Goal: Information Seeking & Learning: Compare options

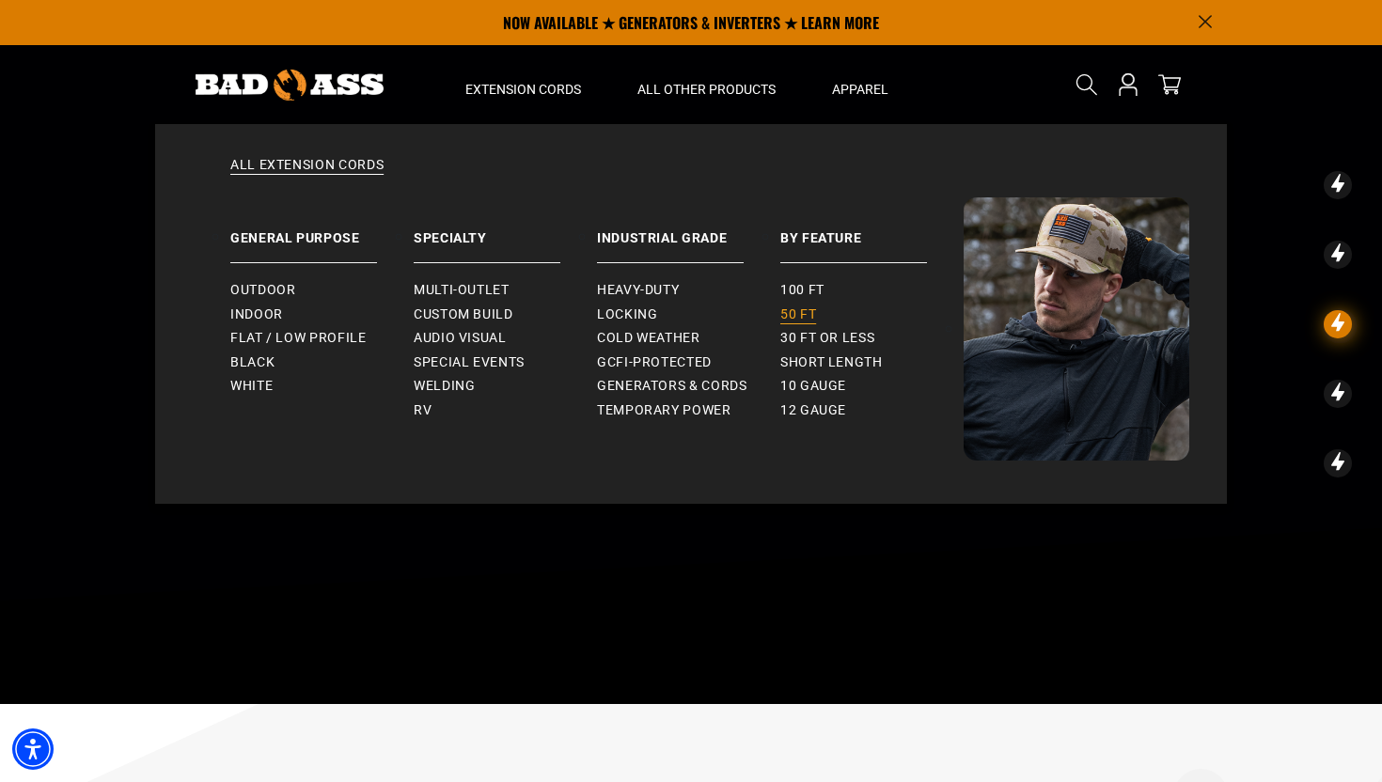
click at [791, 305] on link "50 ft" at bounding box center [871, 315] width 183 height 24
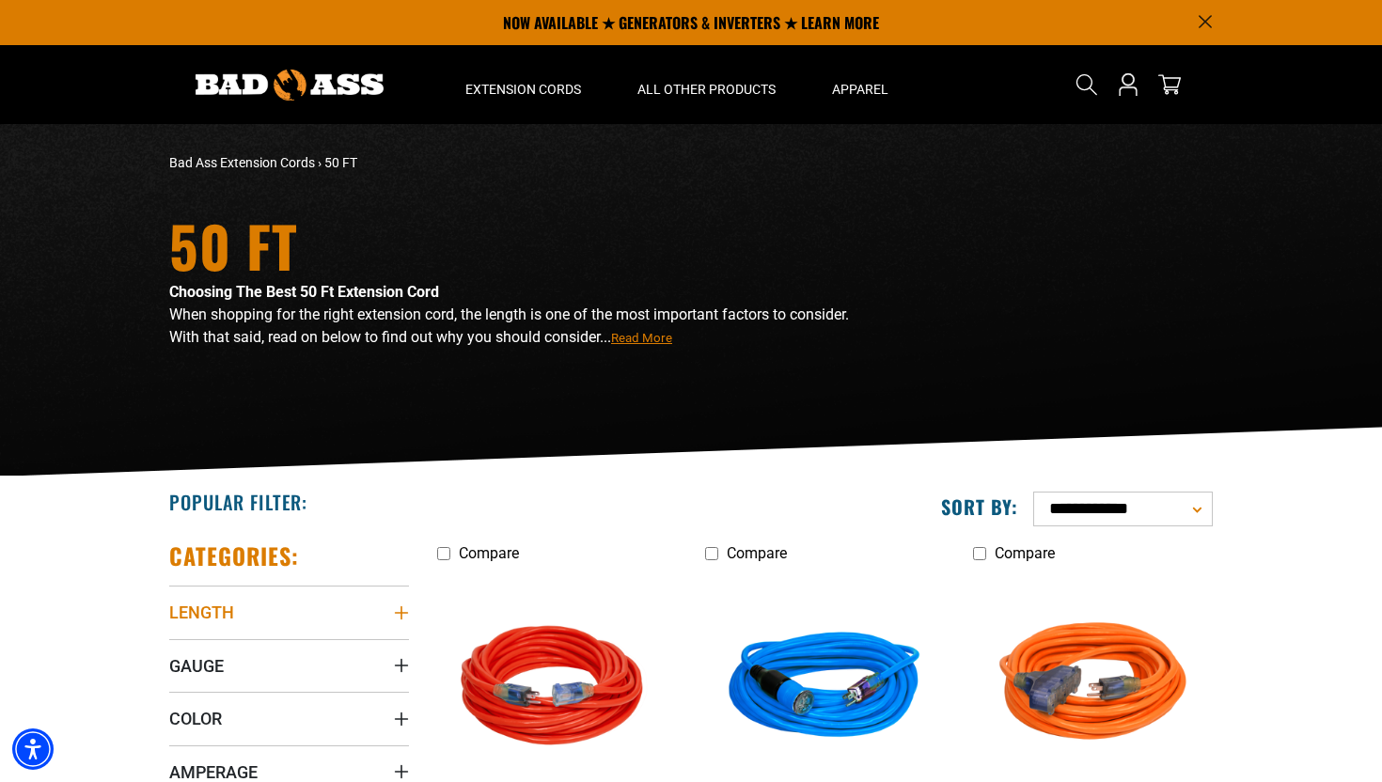
click at [401, 608] on icon "Length" at bounding box center [401, 612] width 13 height 13
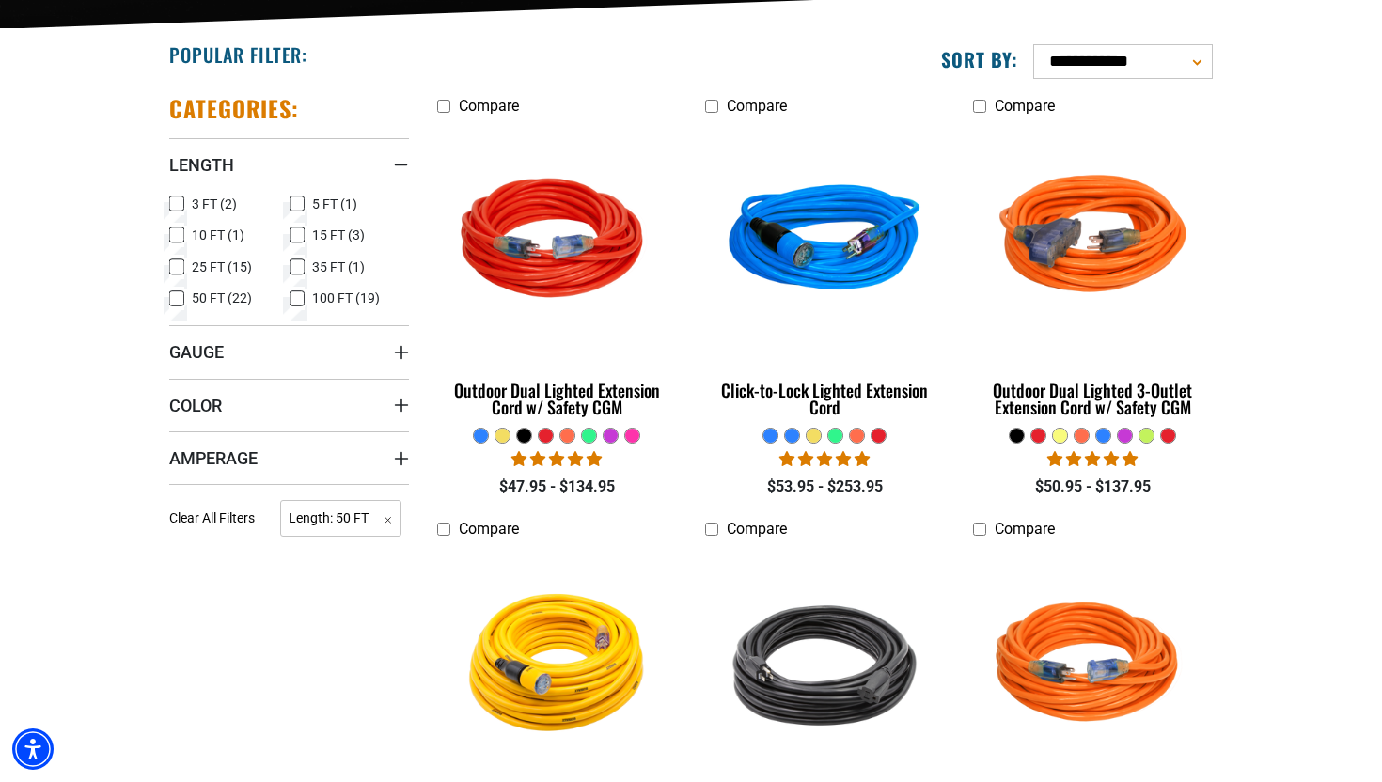
scroll to position [449, 0]
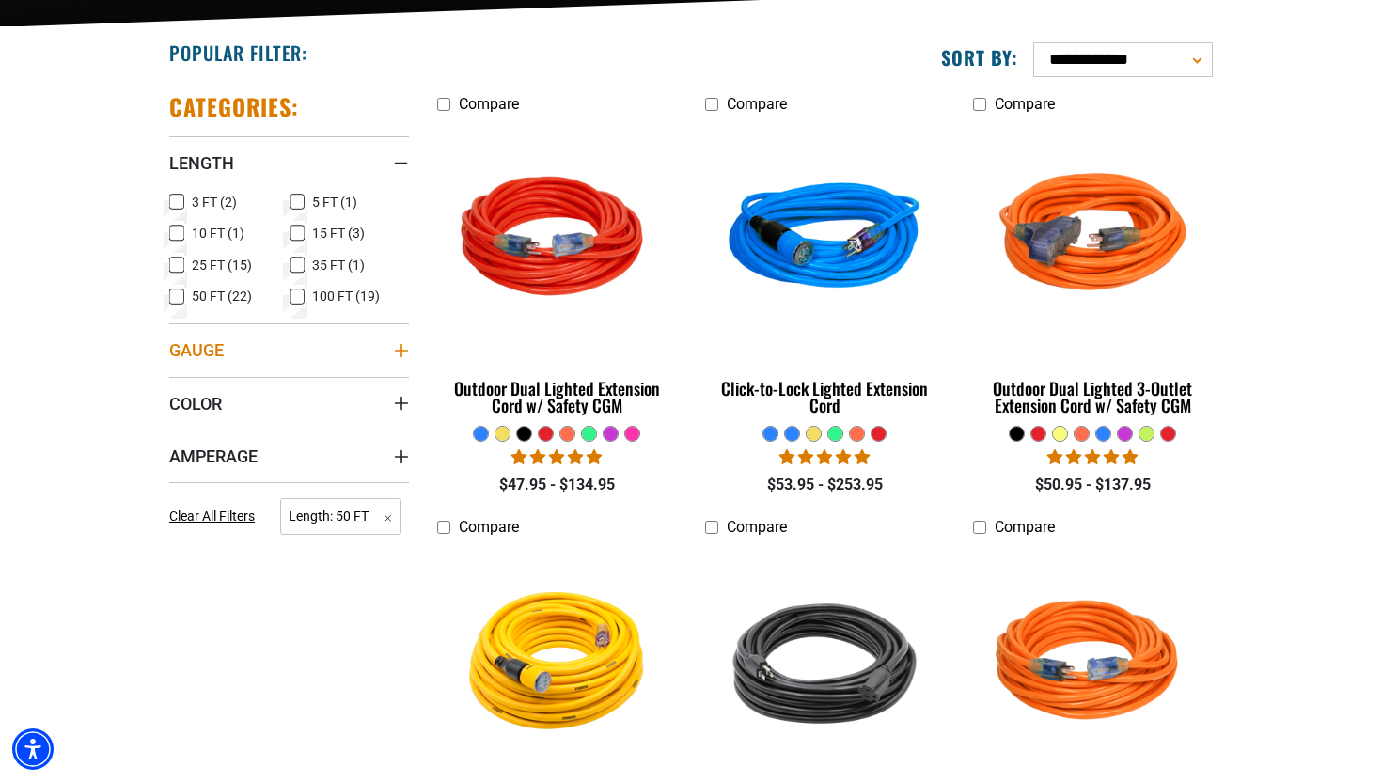
click at [400, 346] on icon "Gauge" at bounding box center [401, 350] width 15 height 15
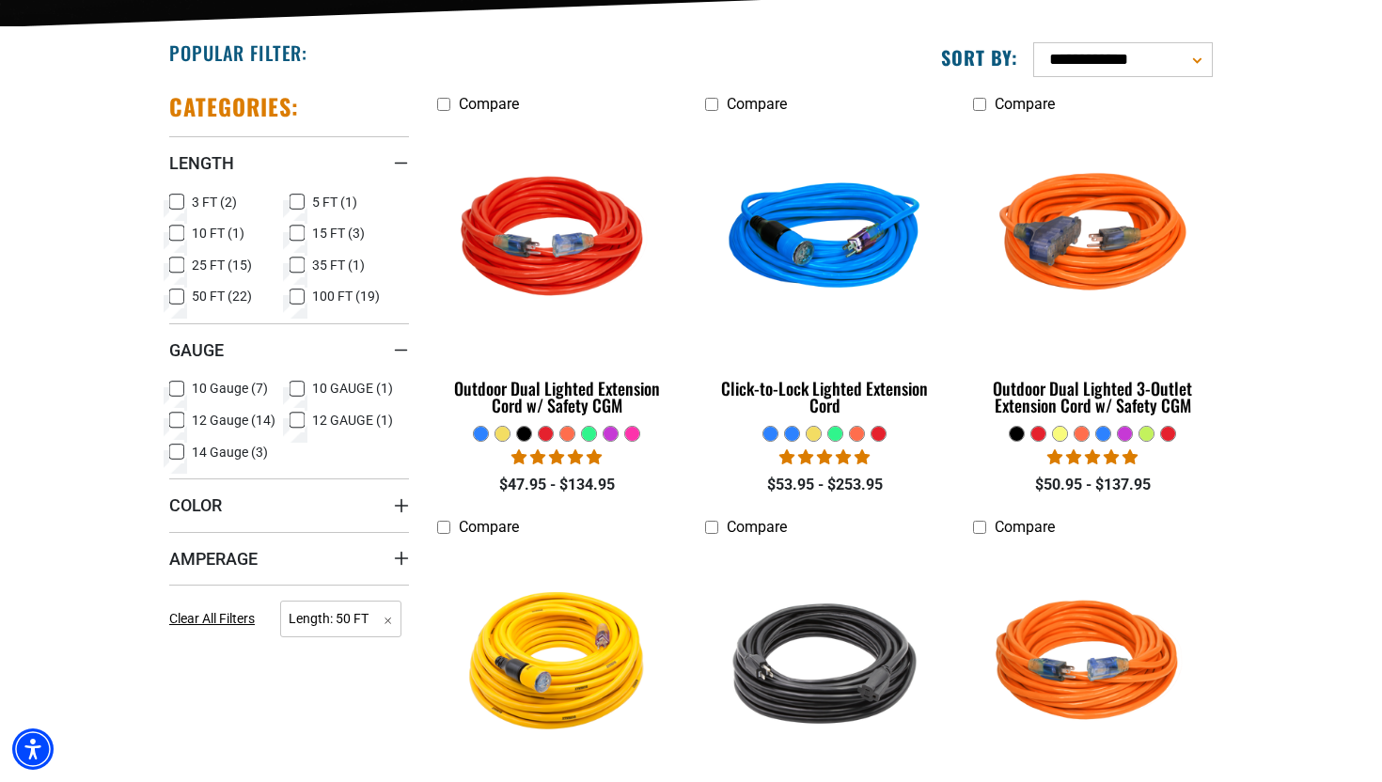
click at [177, 418] on icon at bounding box center [176, 420] width 15 height 24
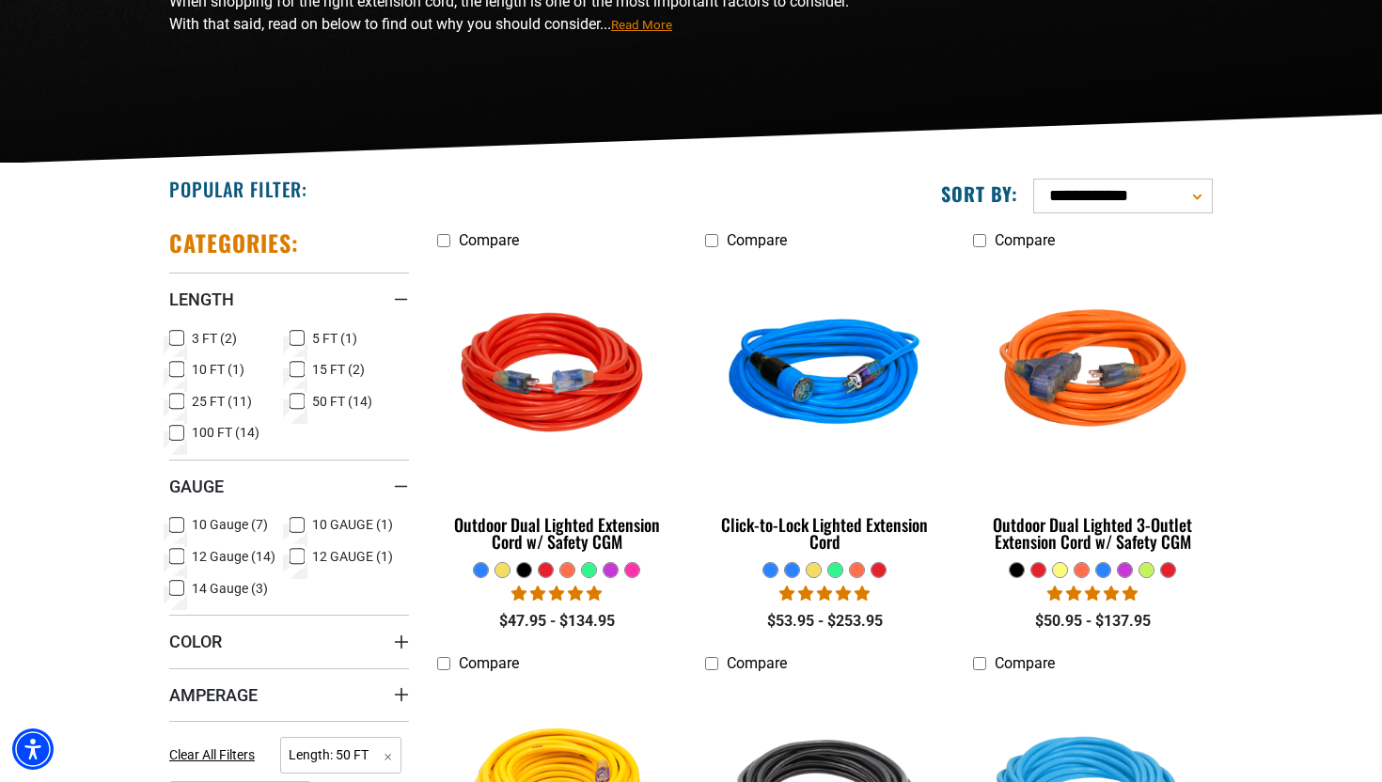
scroll to position [316, 0]
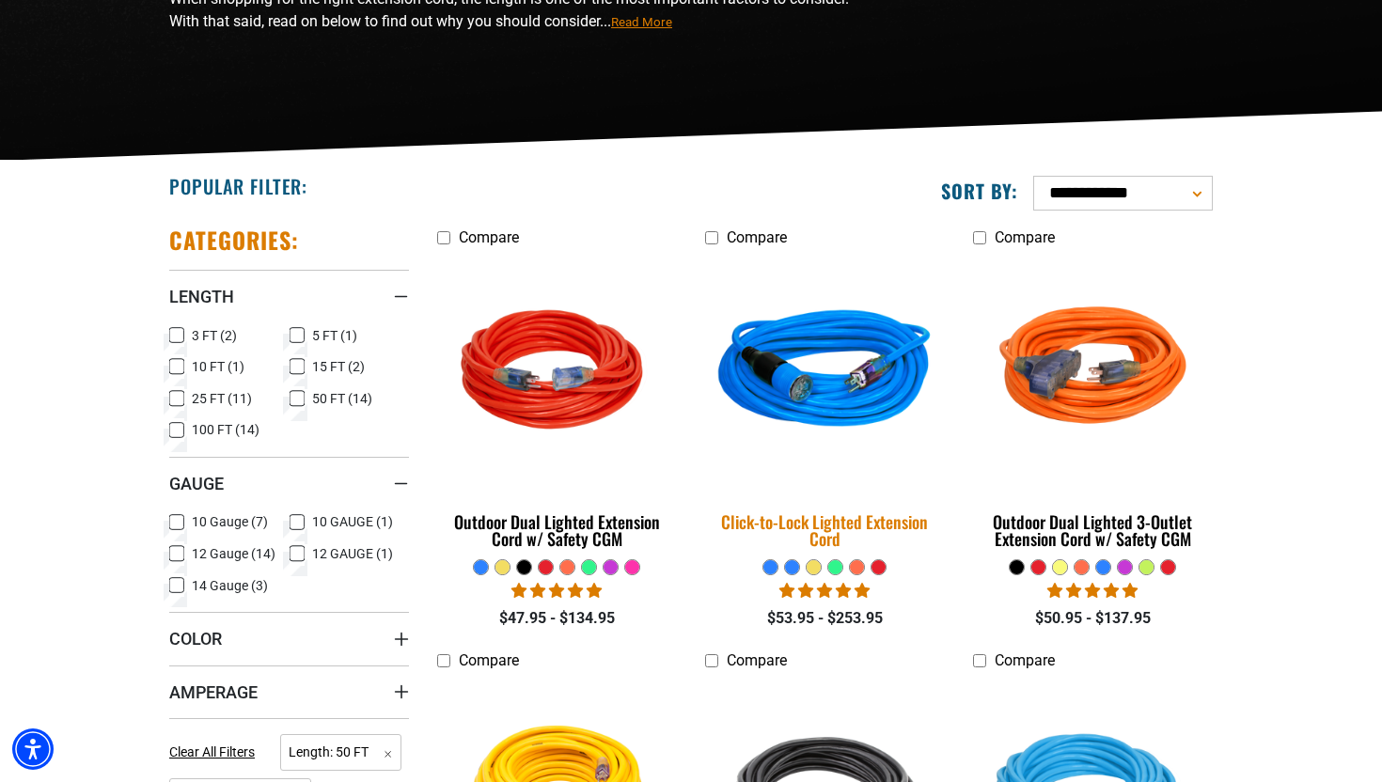
click at [791, 525] on div "Click-to-Lock Lighted Extension Cord" at bounding box center [825, 530] width 240 height 34
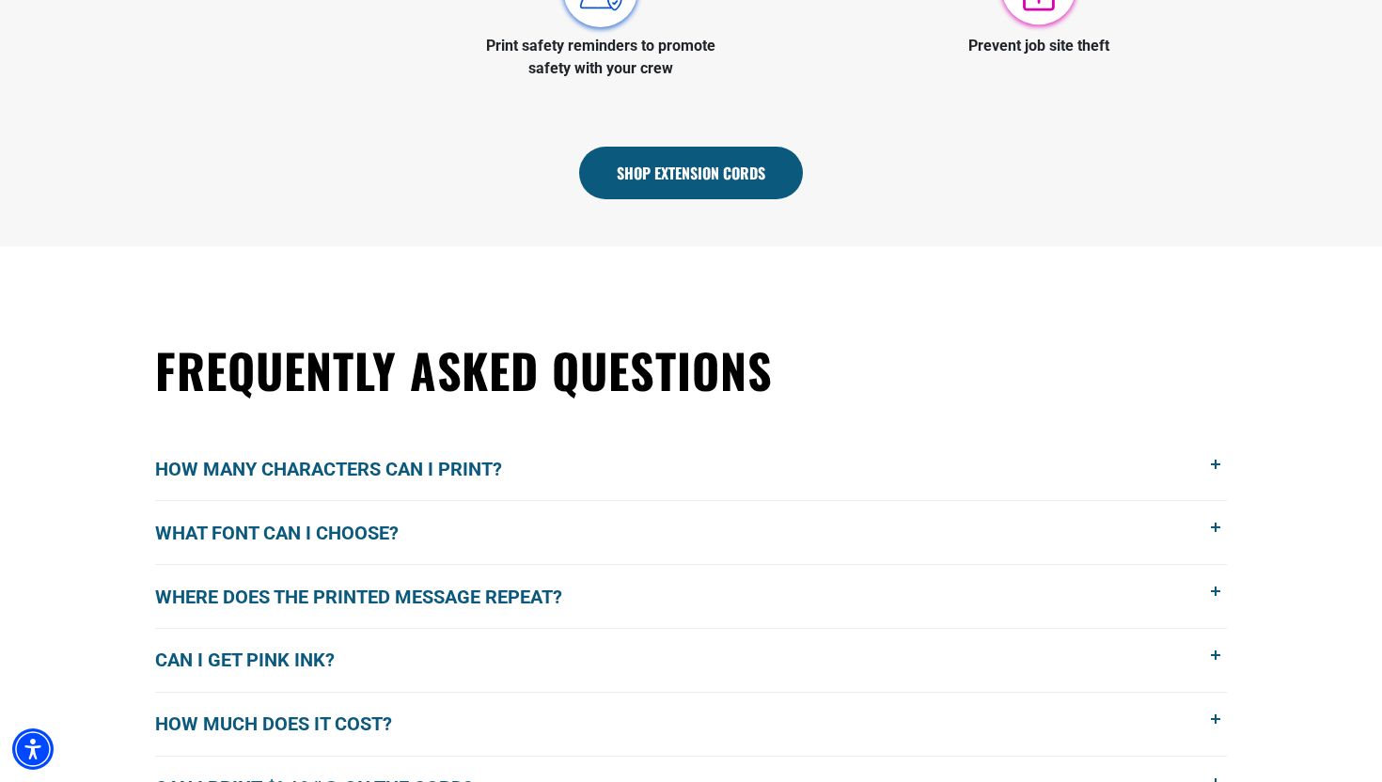
scroll to position [1105, 0]
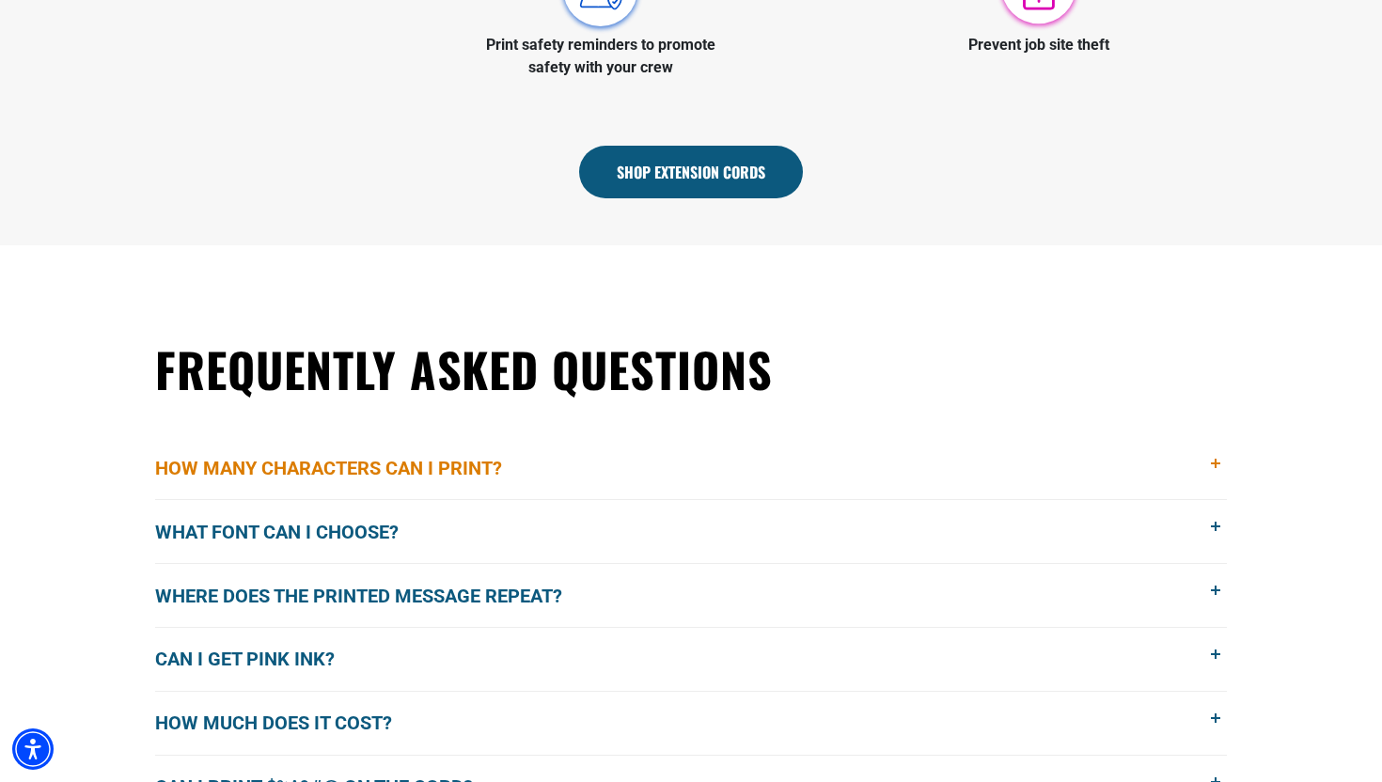
click at [275, 464] on span "How many characters can I print?" at bounding box center [342, 468] width 375 height 28
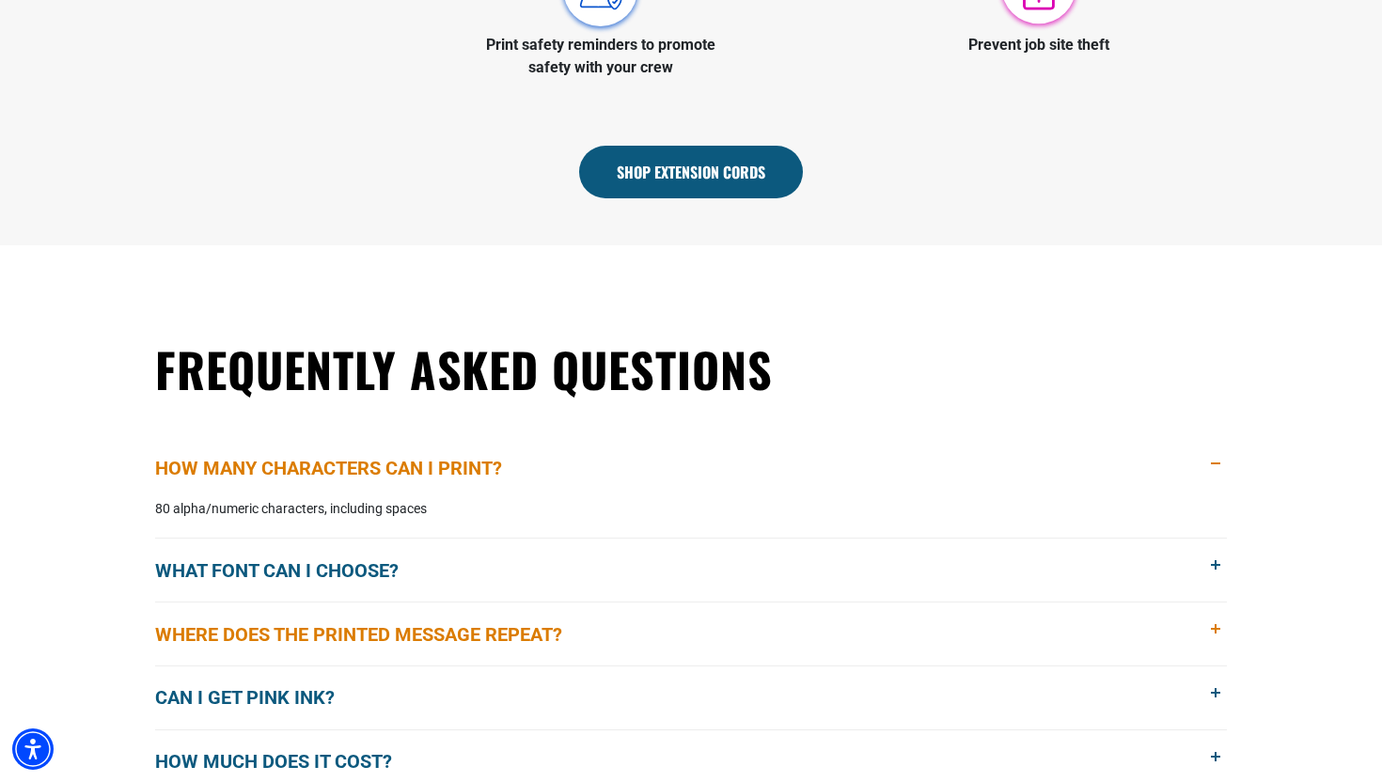
click at [353, 631] on span "Where does the printed message repeat?" at bounding box center [372, 634] width 435 height 28
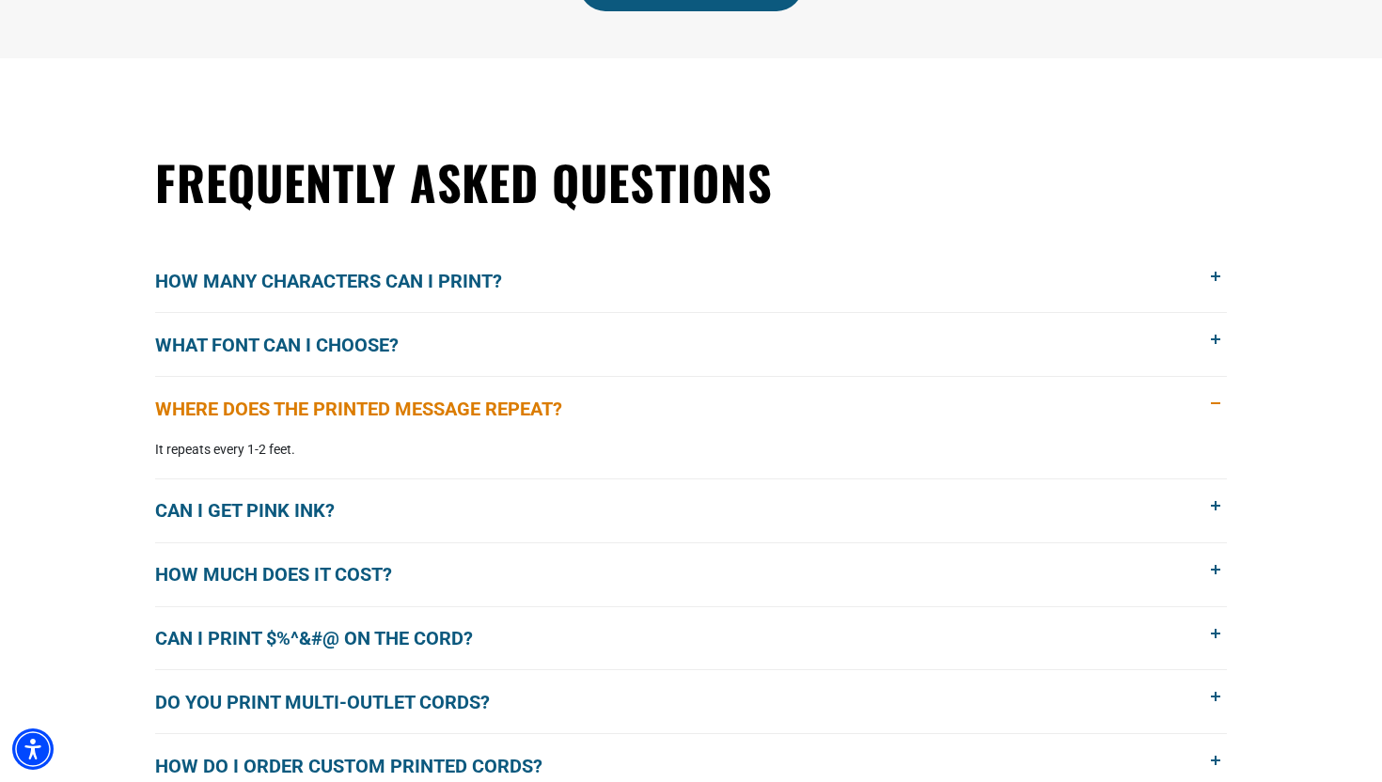
scroll to position [1296, 0]
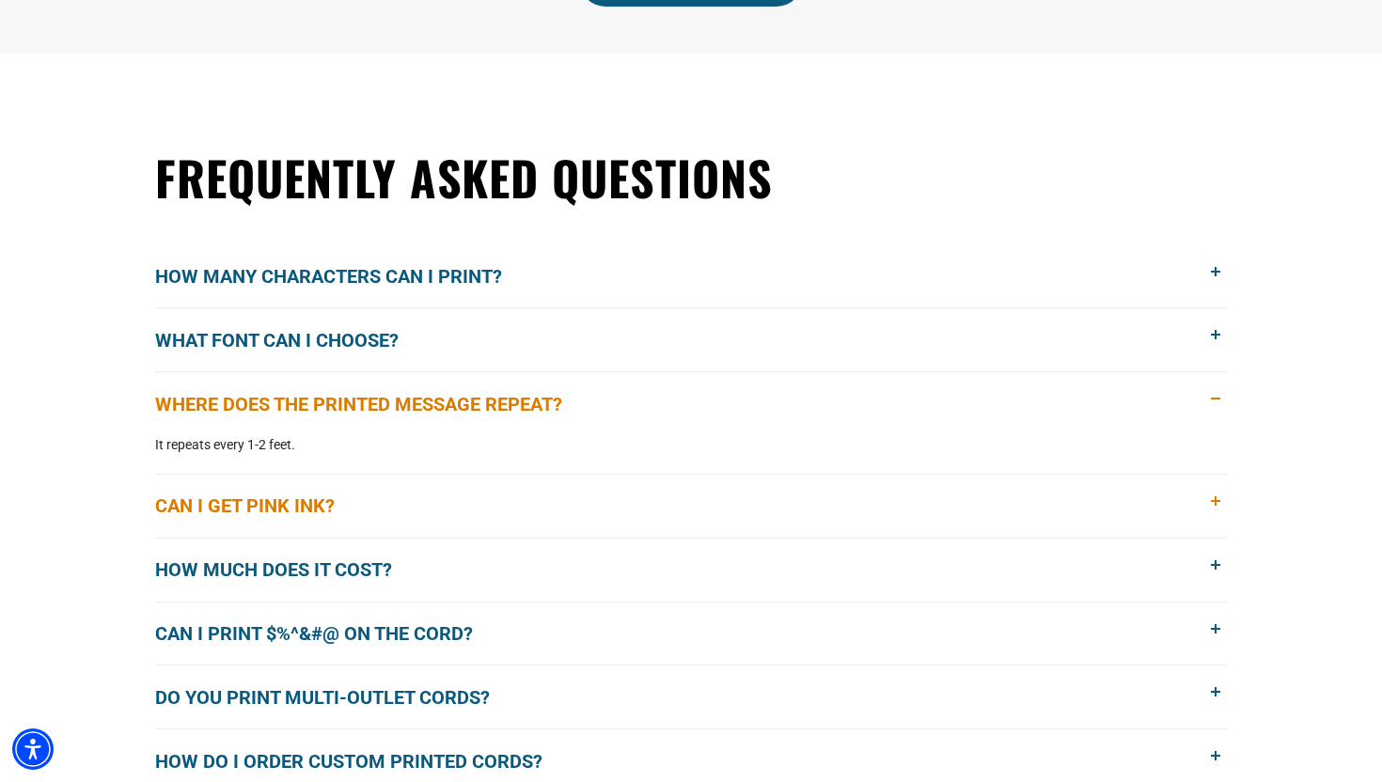
click at [298, 503] on span "Can I get pink ink?" at bounding box center [259, 506] width 208 height 28
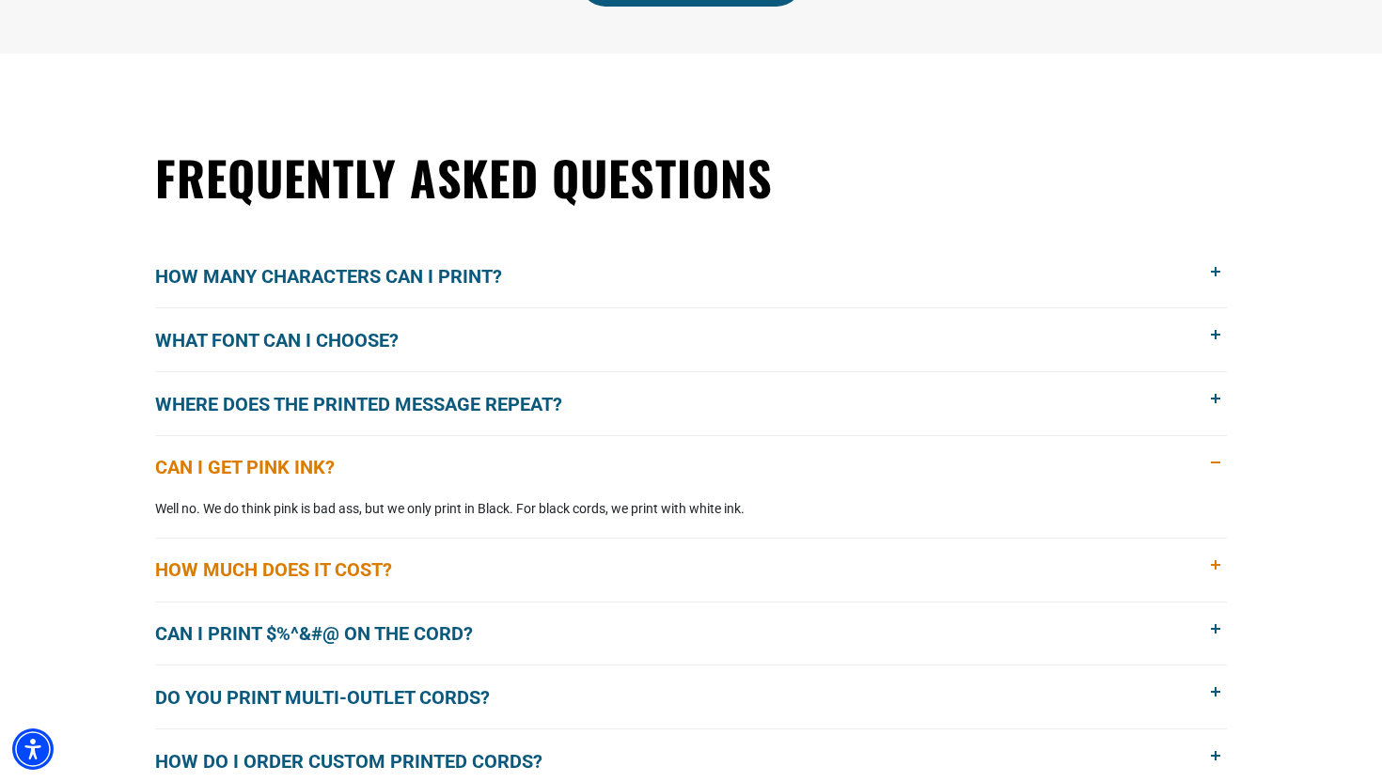
click at [290, 565] on span "How much does it cost?" at bounding box center [287, 570] width 265 height 28
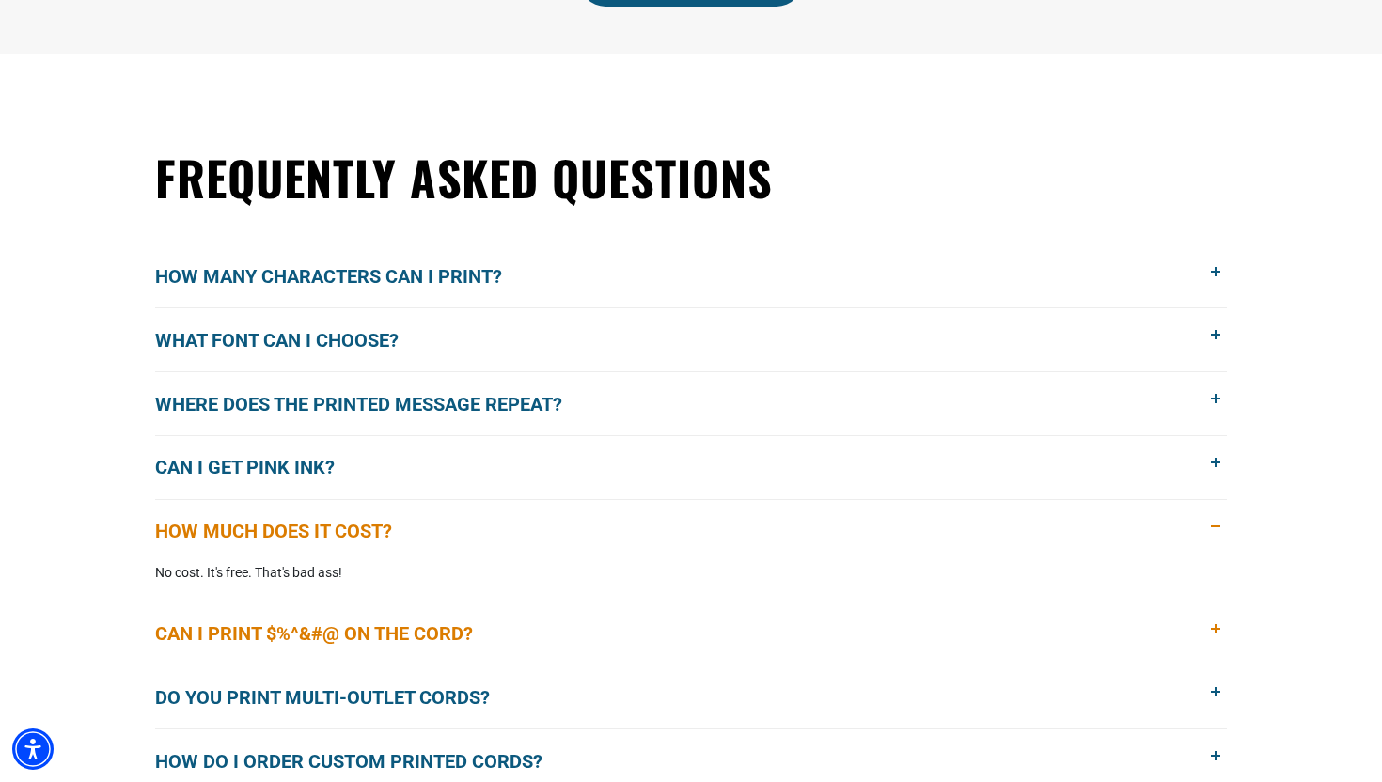
click at [281, 640] on span "Can I print $%^&#@ on the cord?" at bounding box center [328, 633] width 346 height 28
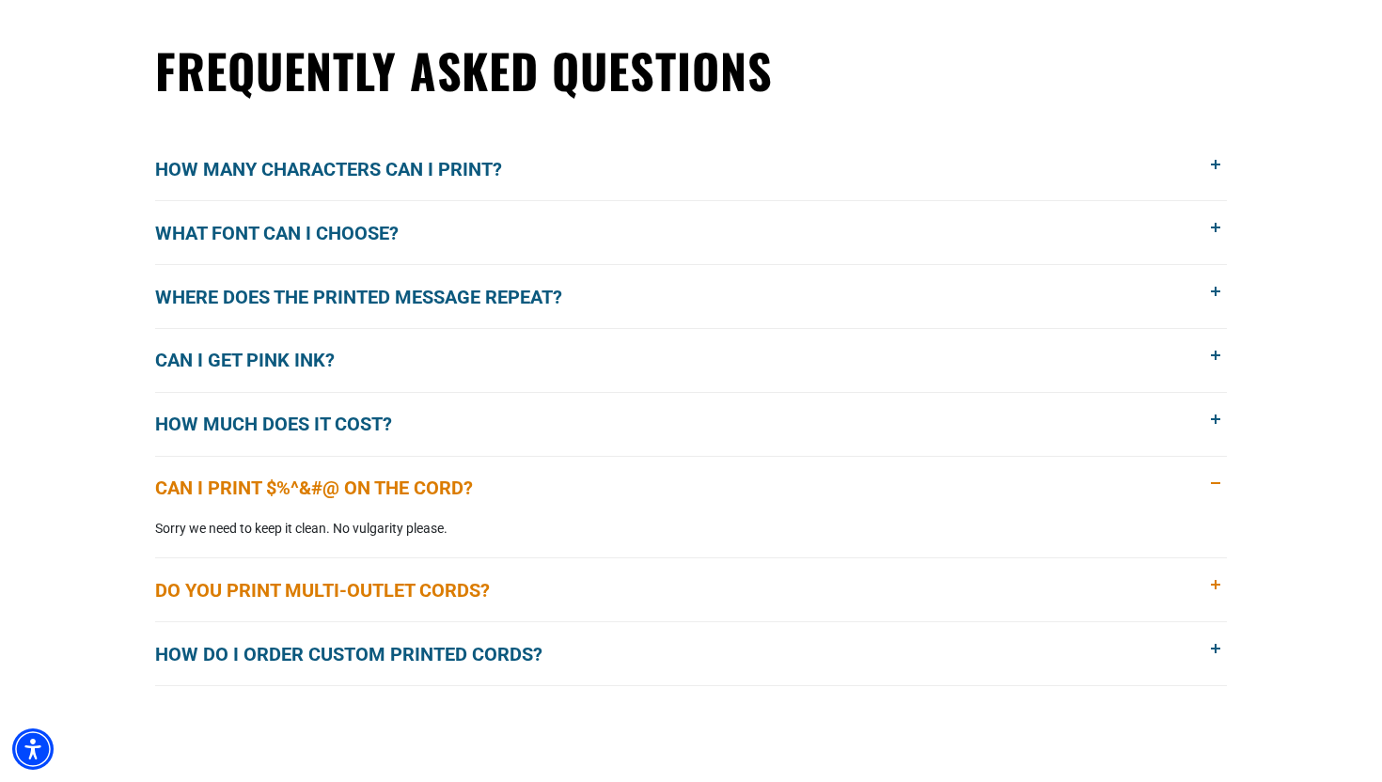
scroll to position [1407, 0]
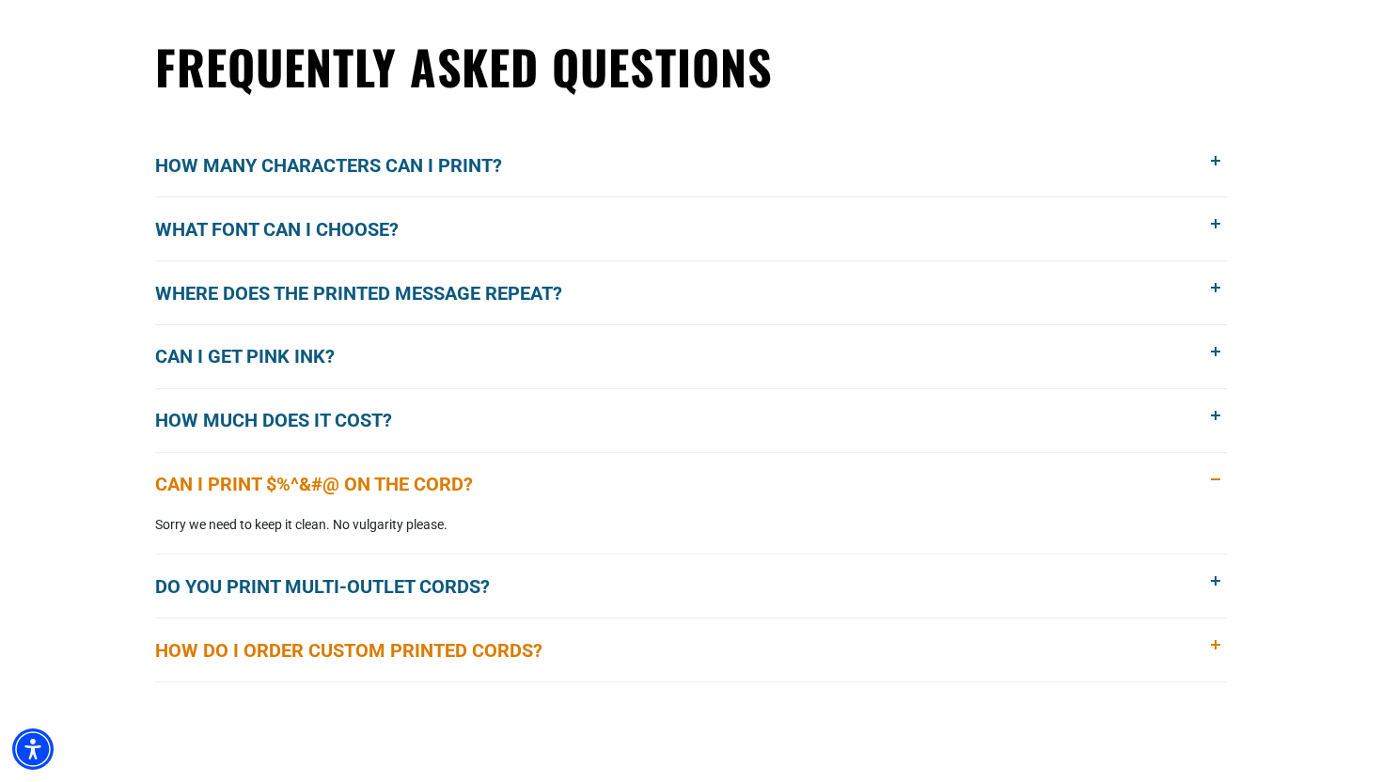
click at [296, 647] on span "How do I order custom printed cords?" at bounding box center [363, 650] width 416 height 28
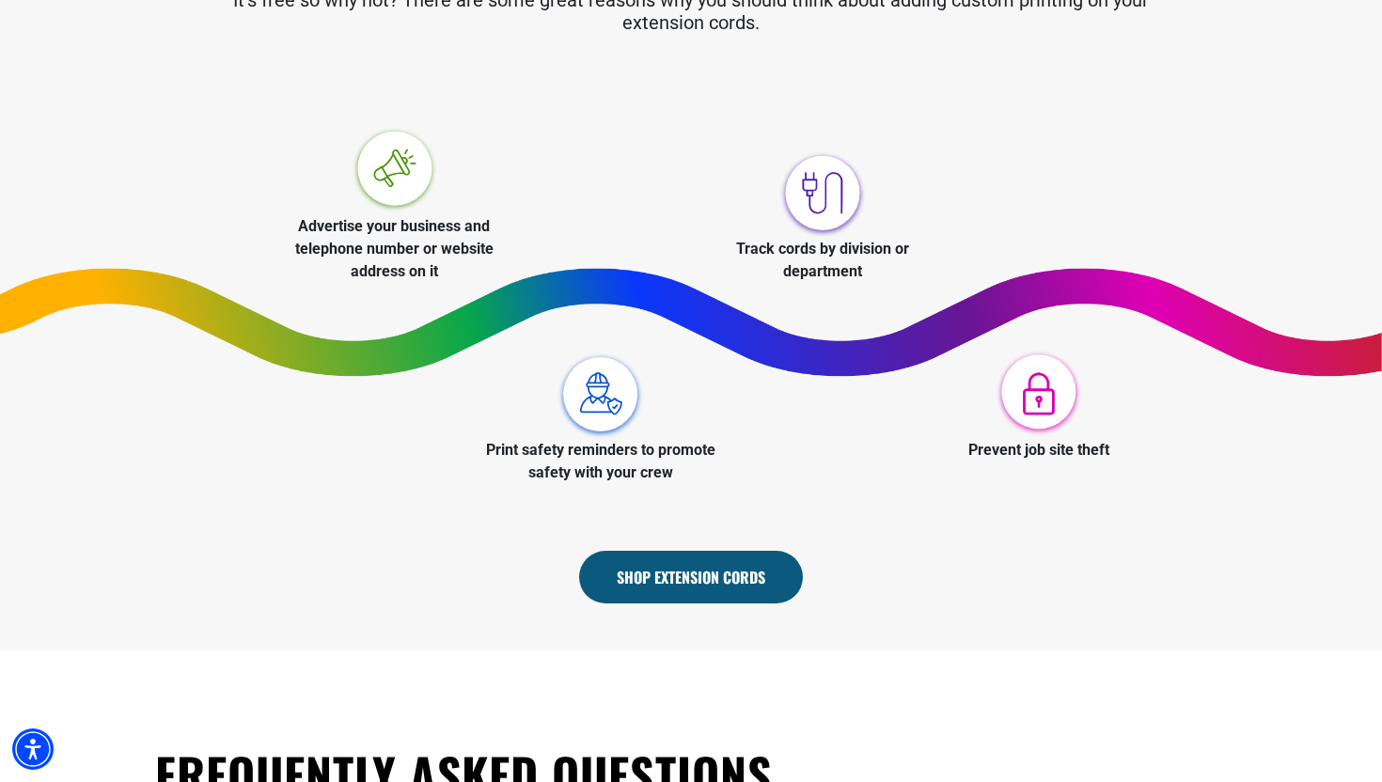
scroll to position [760, 0]
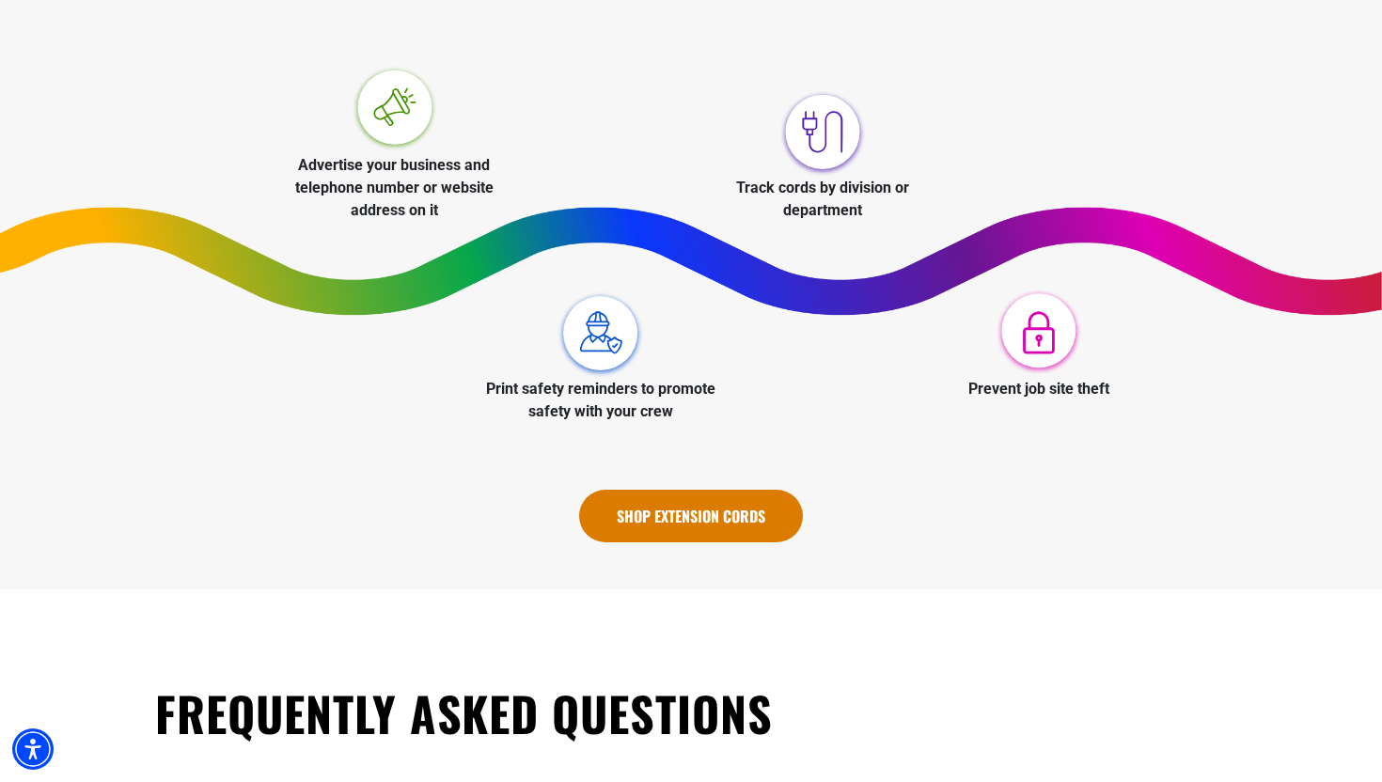
click at [648, 528] on link "Shop Extension Cords" at bounding box center [691, 516] width 224 height 53
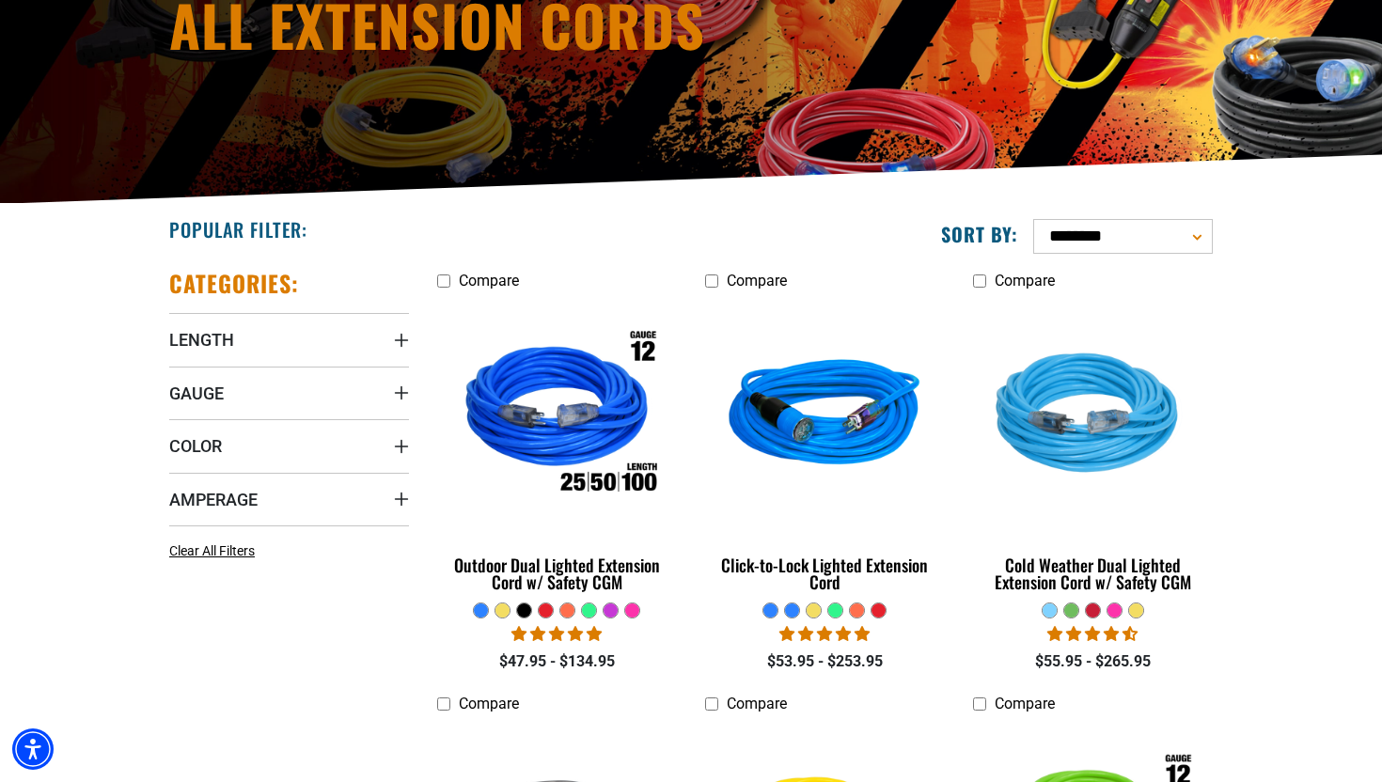
scroll to position [277, 0]
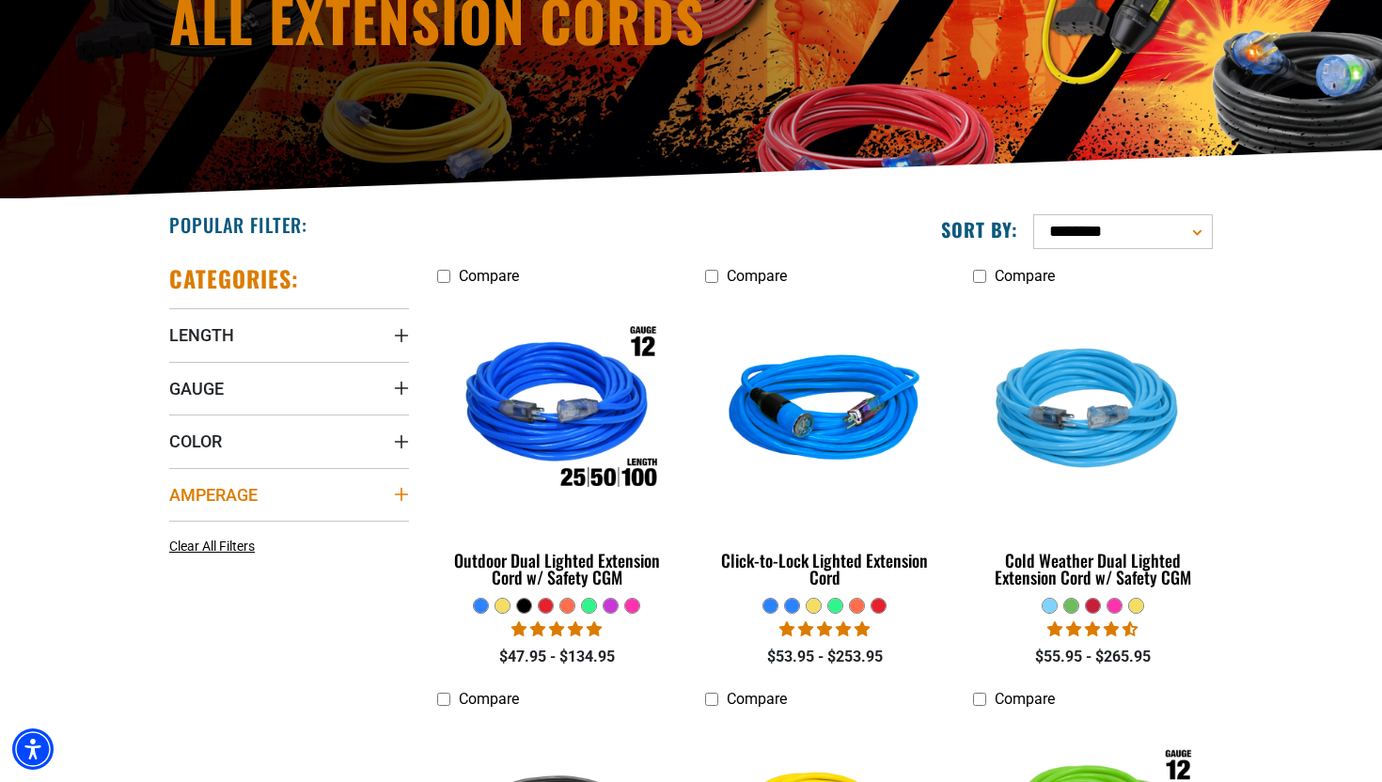
click at [401, 495] on icon "Amperage" at bounding box center [401, 494] width 13 height 13
click at [182, 530] on icon at bounding box center [176, 533] width 15 height 24
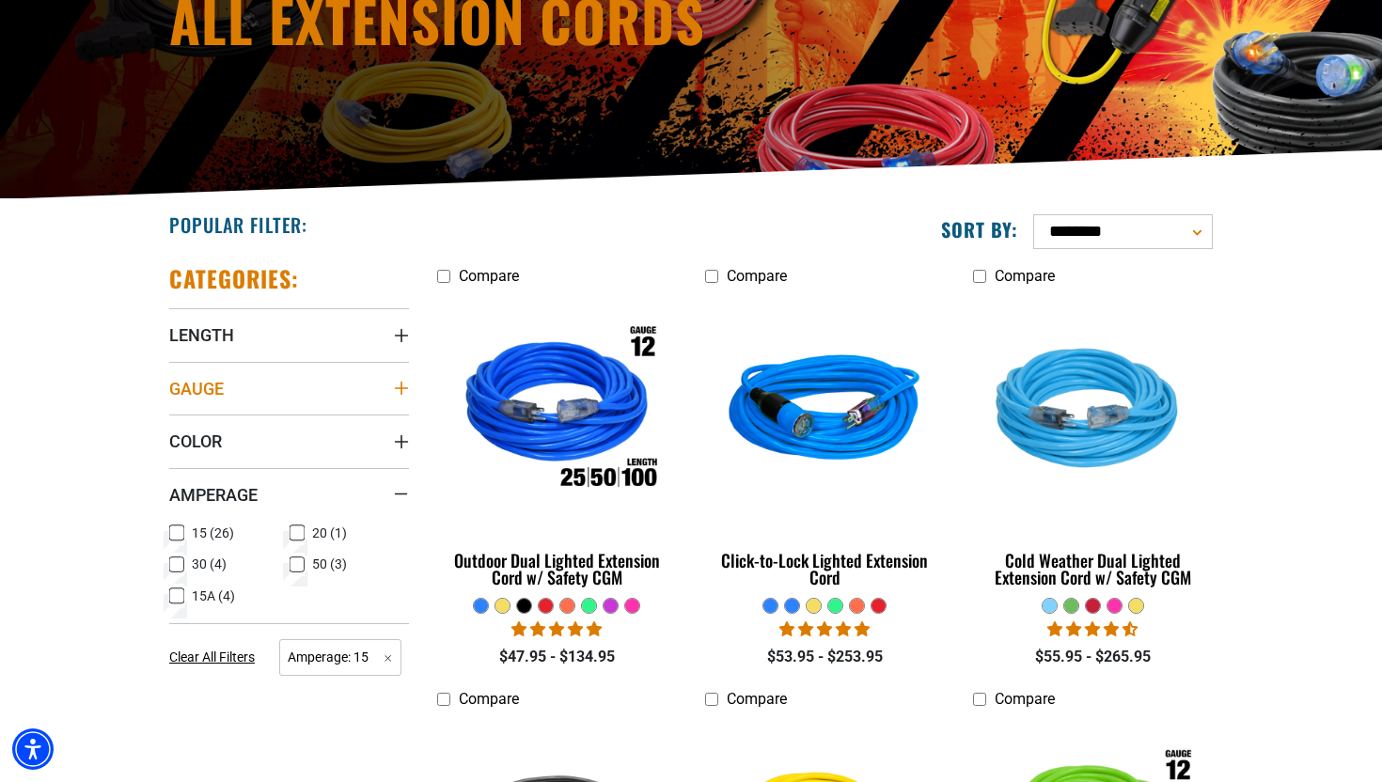
click at [394, 387] on icon "Gauge" at bounding box center [401, 388] width 15 height 15
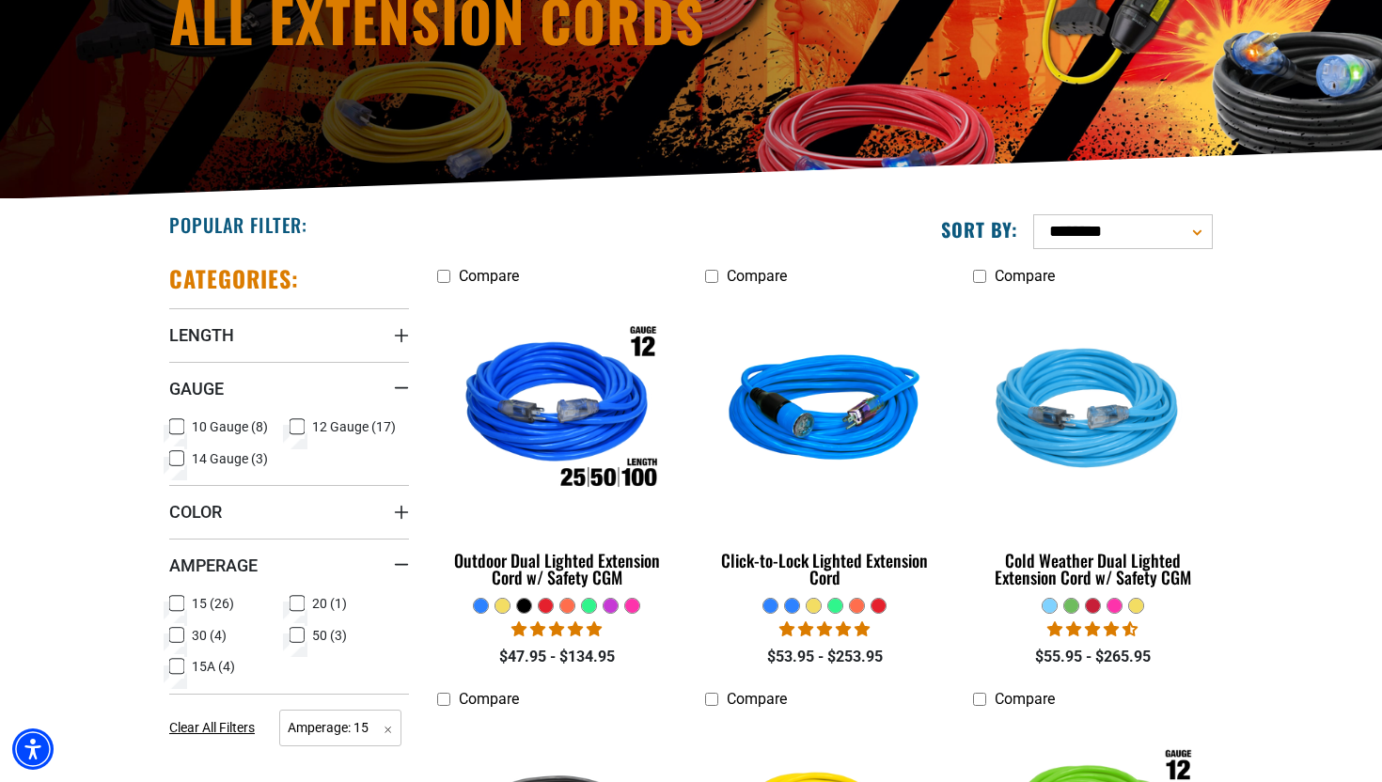
click at [304, 426] on label "12 Gauge (17) 12 Gauge (17 products)" at bounding box center [350, 427] width 120 height 24
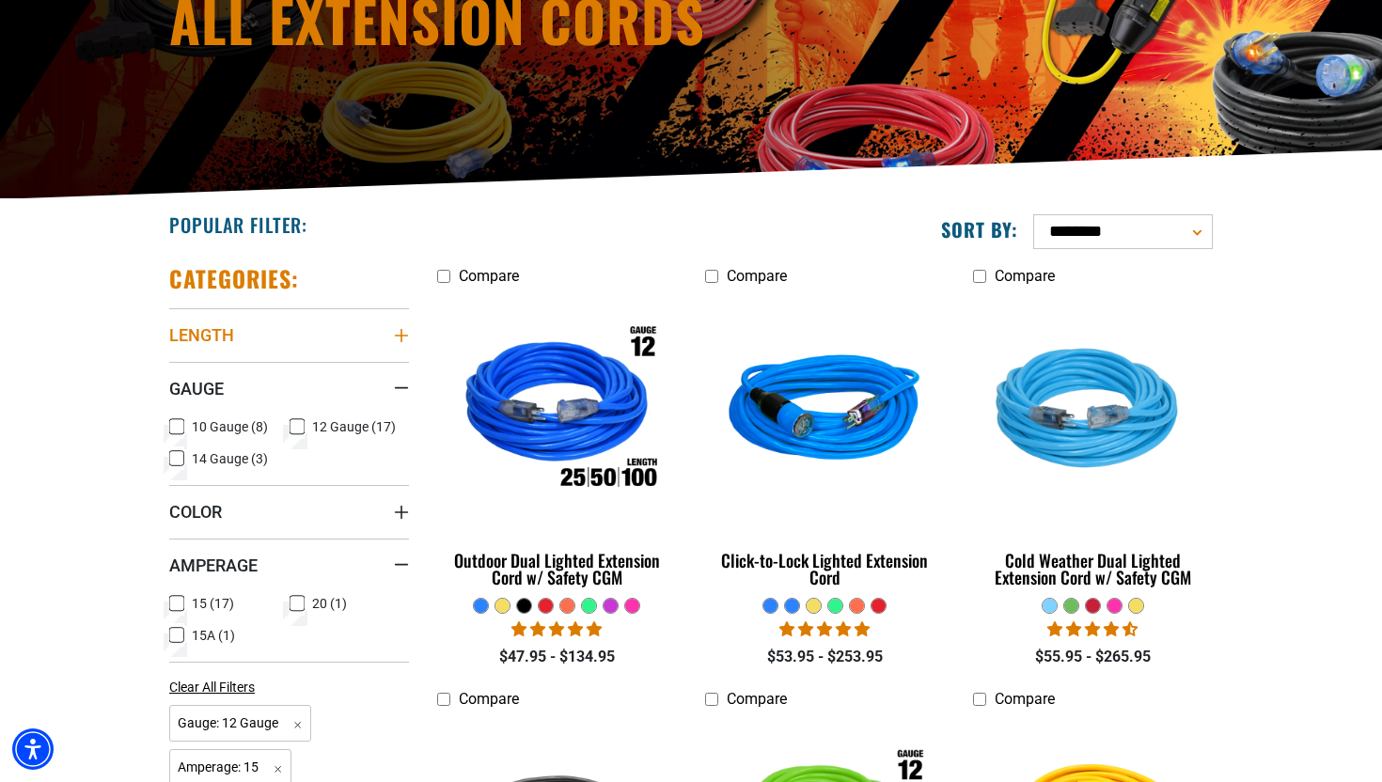
click at [394, 338] on icon "Length" at bounding box center [401, 335] width 15 height 15
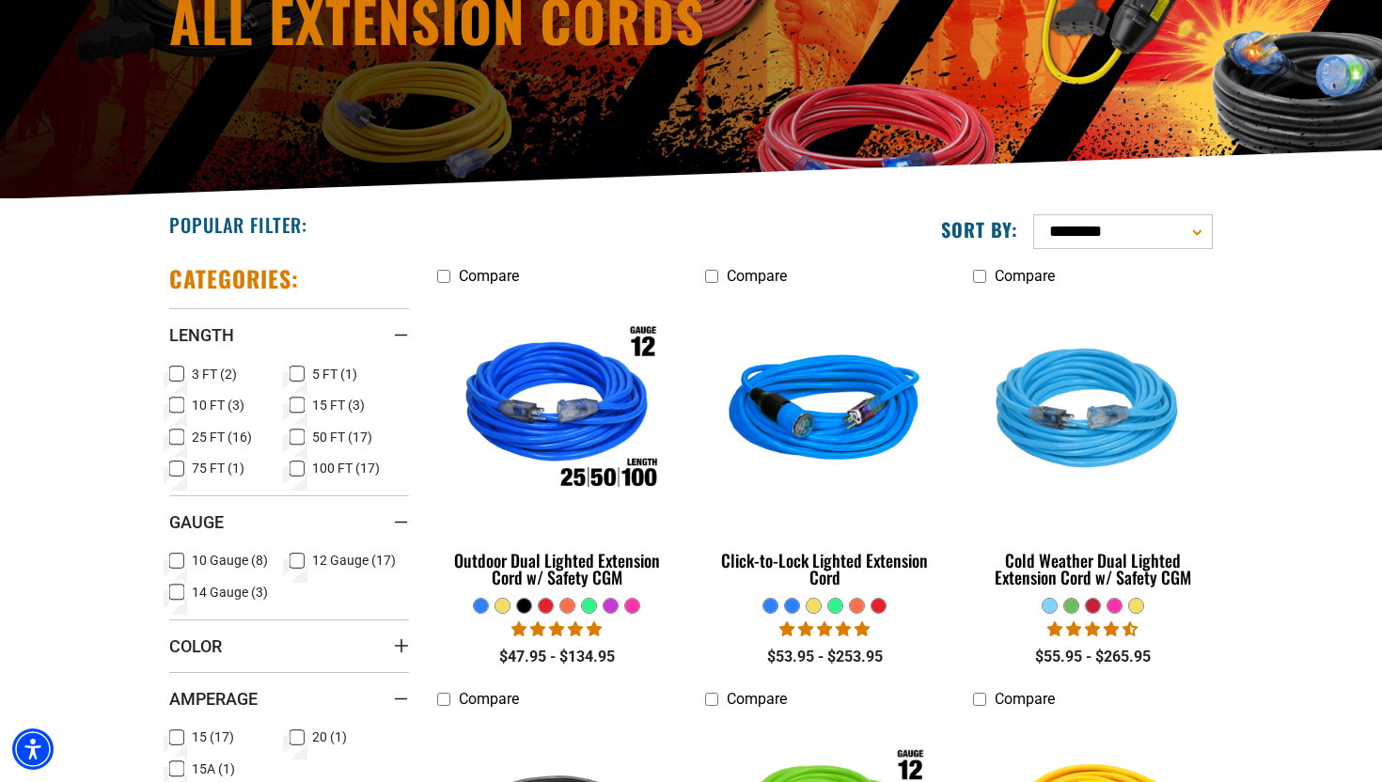
click at [324, 426] on label "50 FT (17) 50 FT (17 products)" at bounding box center [350, 437] width 120 height 24
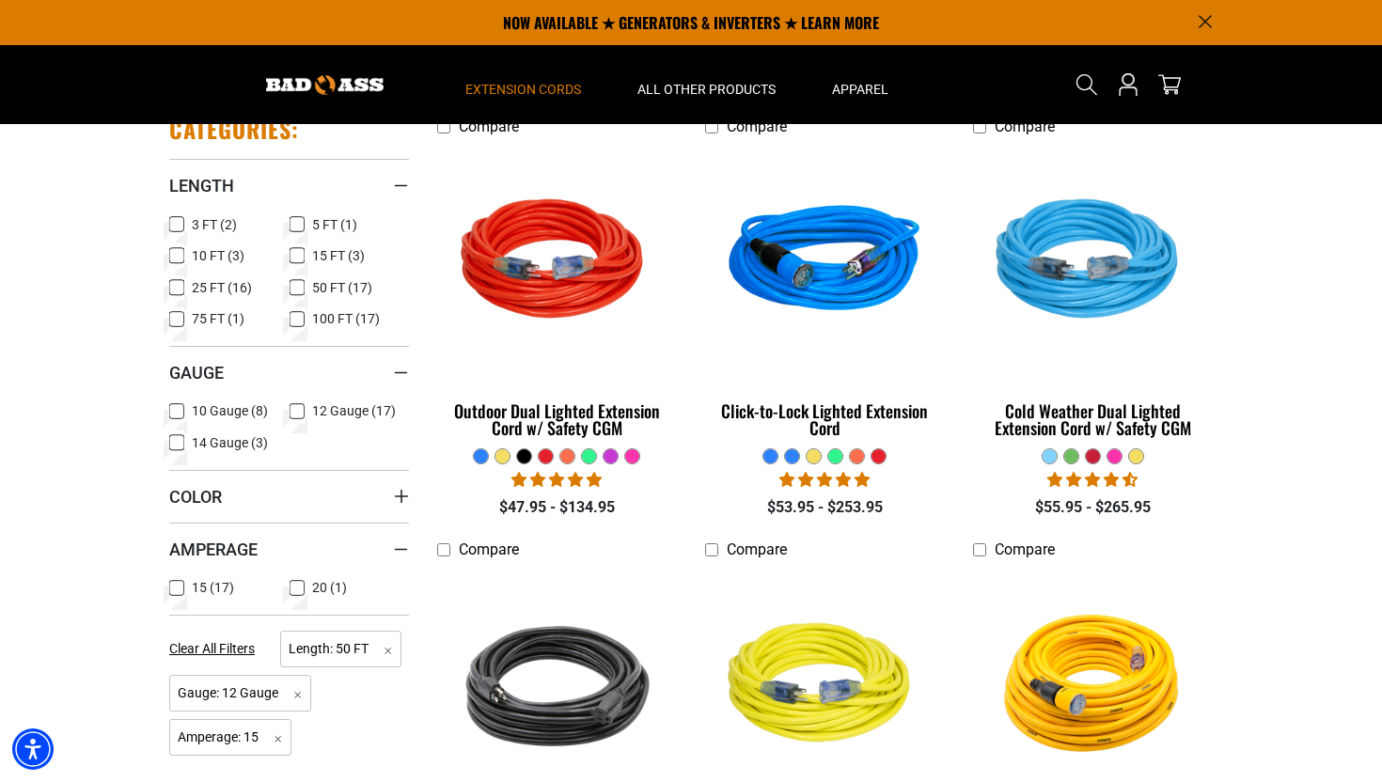
scroll to position [413, 0]
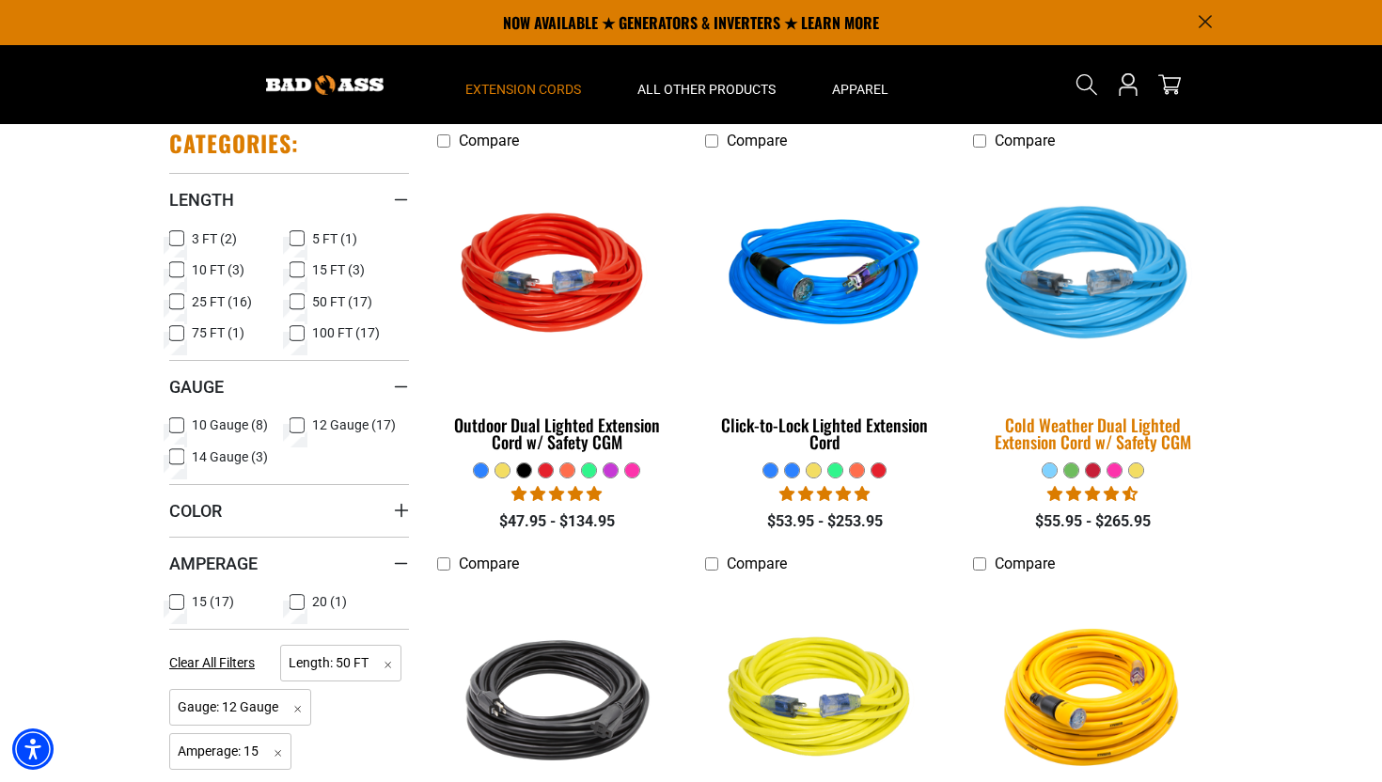
click at [1107, 428] on div "Cold Weather Dual Lighted Extension Cord w/ Safety CGM" at bounding box center [1093, 433] width 240 height 34
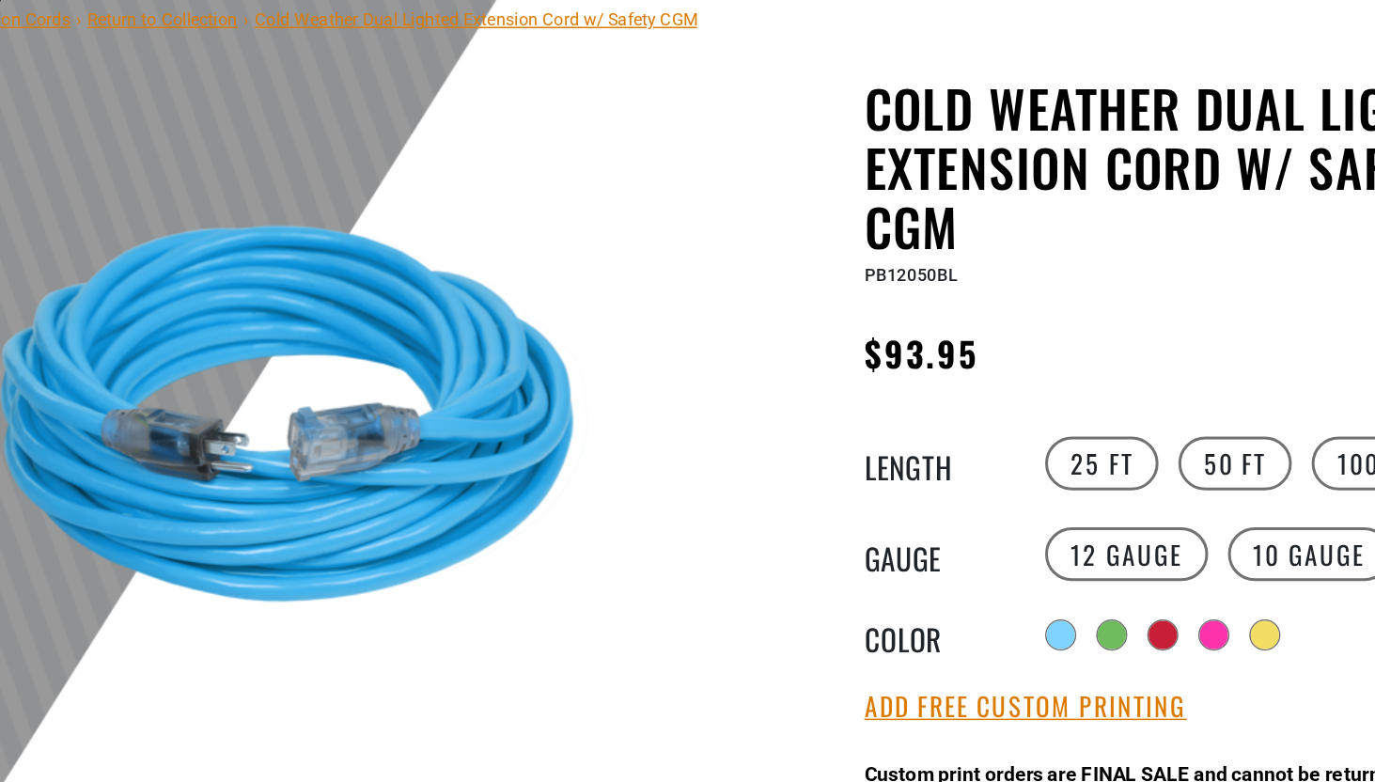
click at [604, 448] on img at bounding box center [406, 433] width 453 height 453
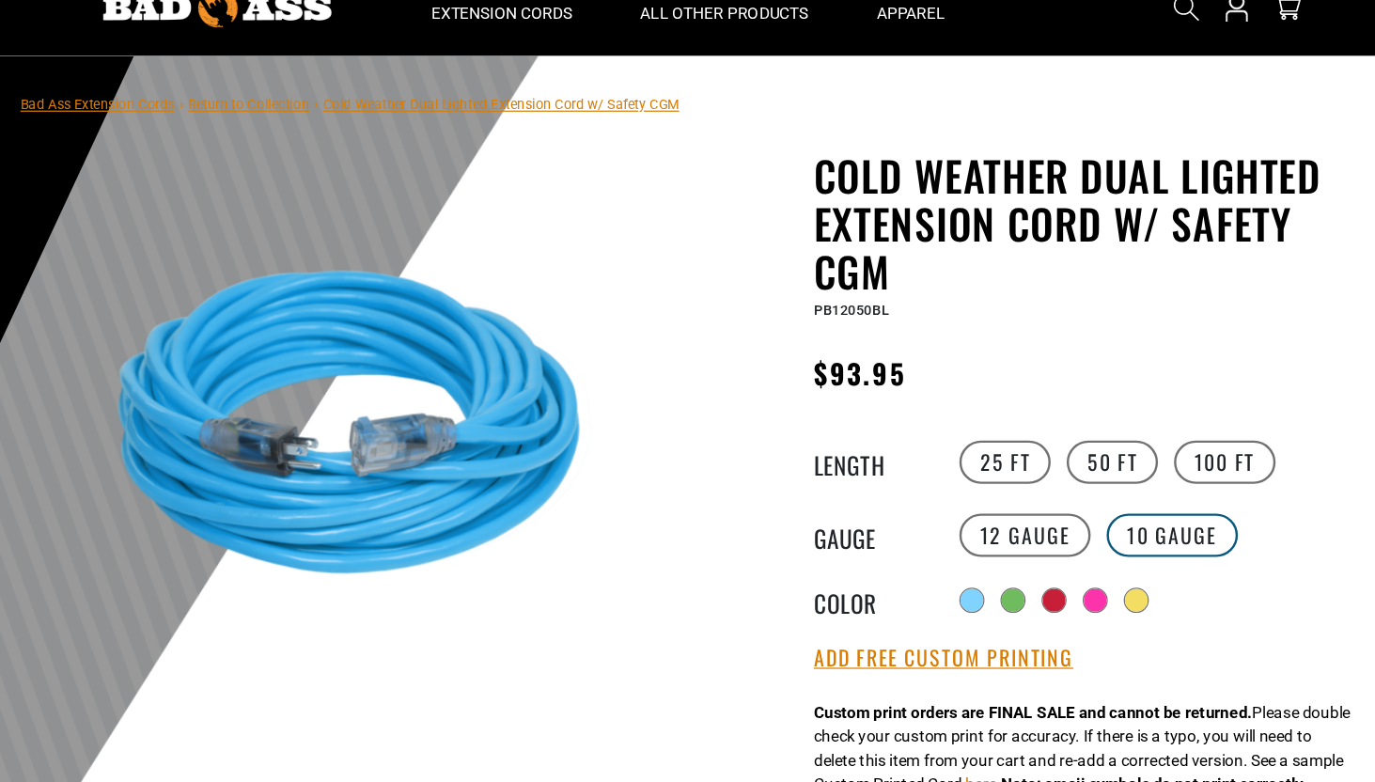
click at [1044, 515] on label "10 Gauge" at bounding box center [1072, 519] width 108 height 36
click at [964, 518] on label "12 Gauge" at bounding box center [951, 519] width 108 height 36
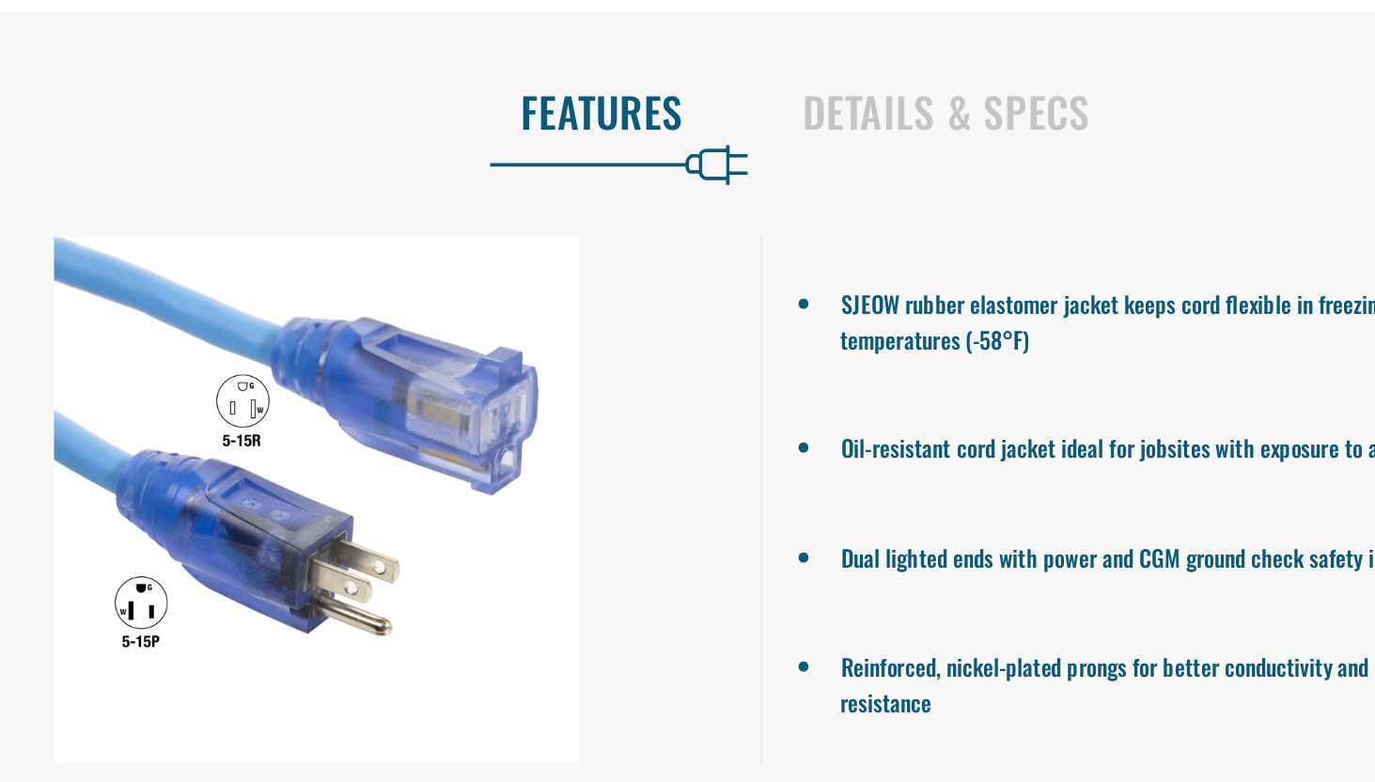
scroll to position [1399, 0]
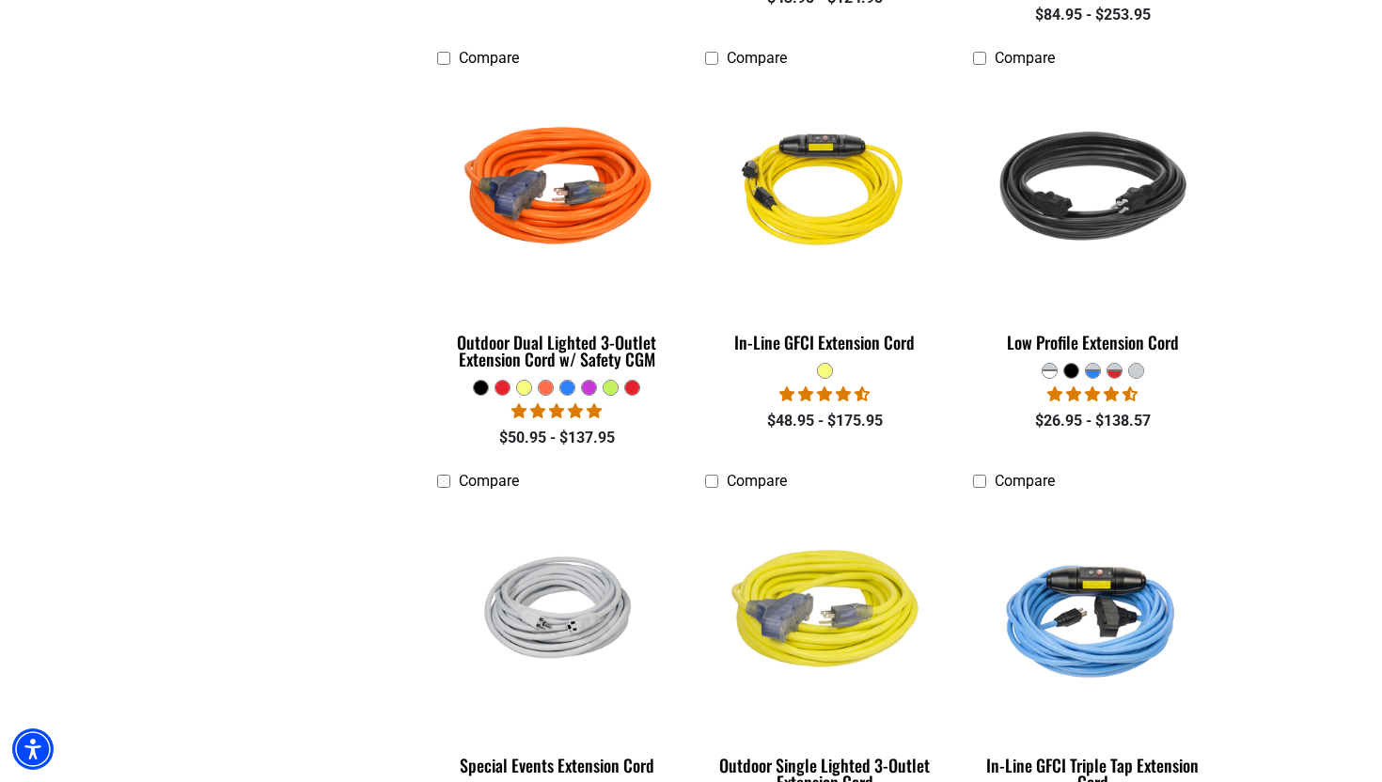
scroll to position [1365, 0]
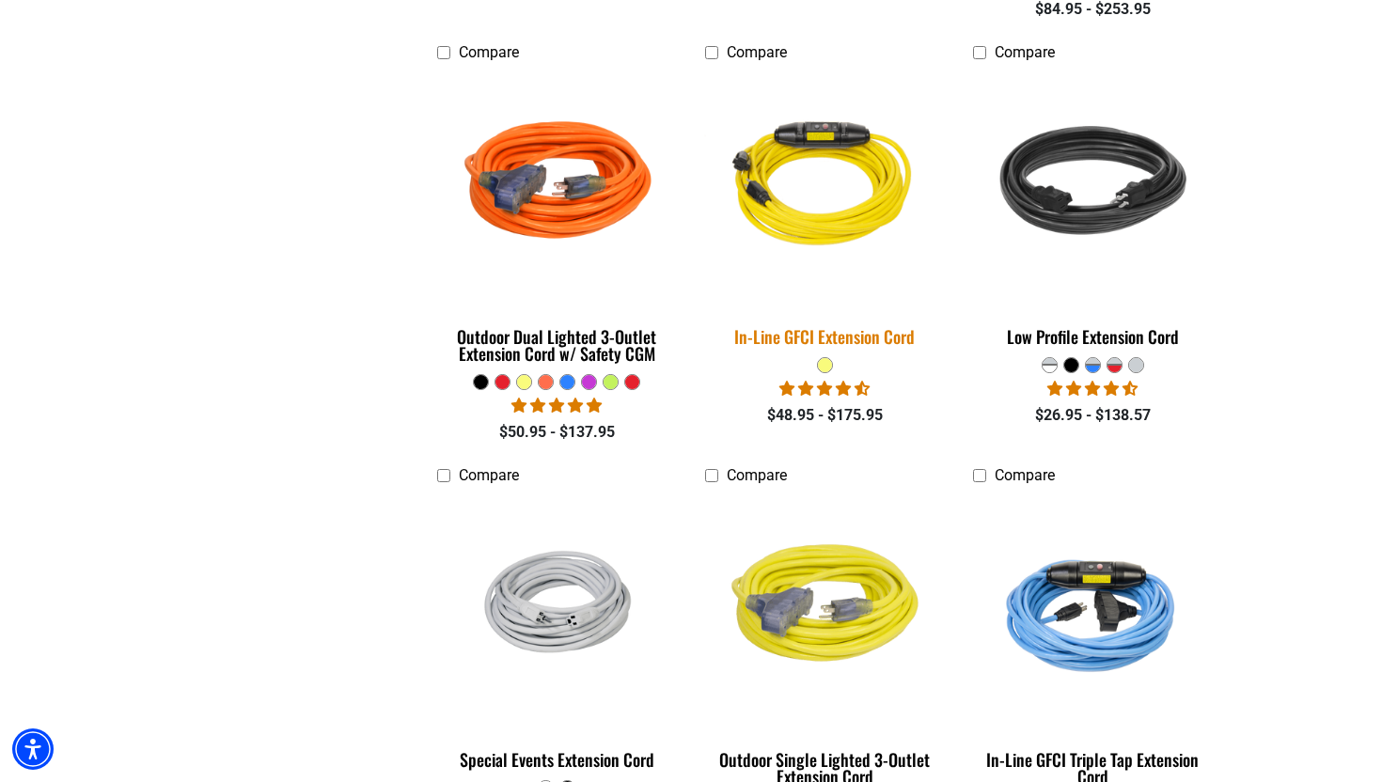
click at [815, 339] on div "In-Line GFCI Extension Cord" at bounding box center [825, 336] width 240 height 17
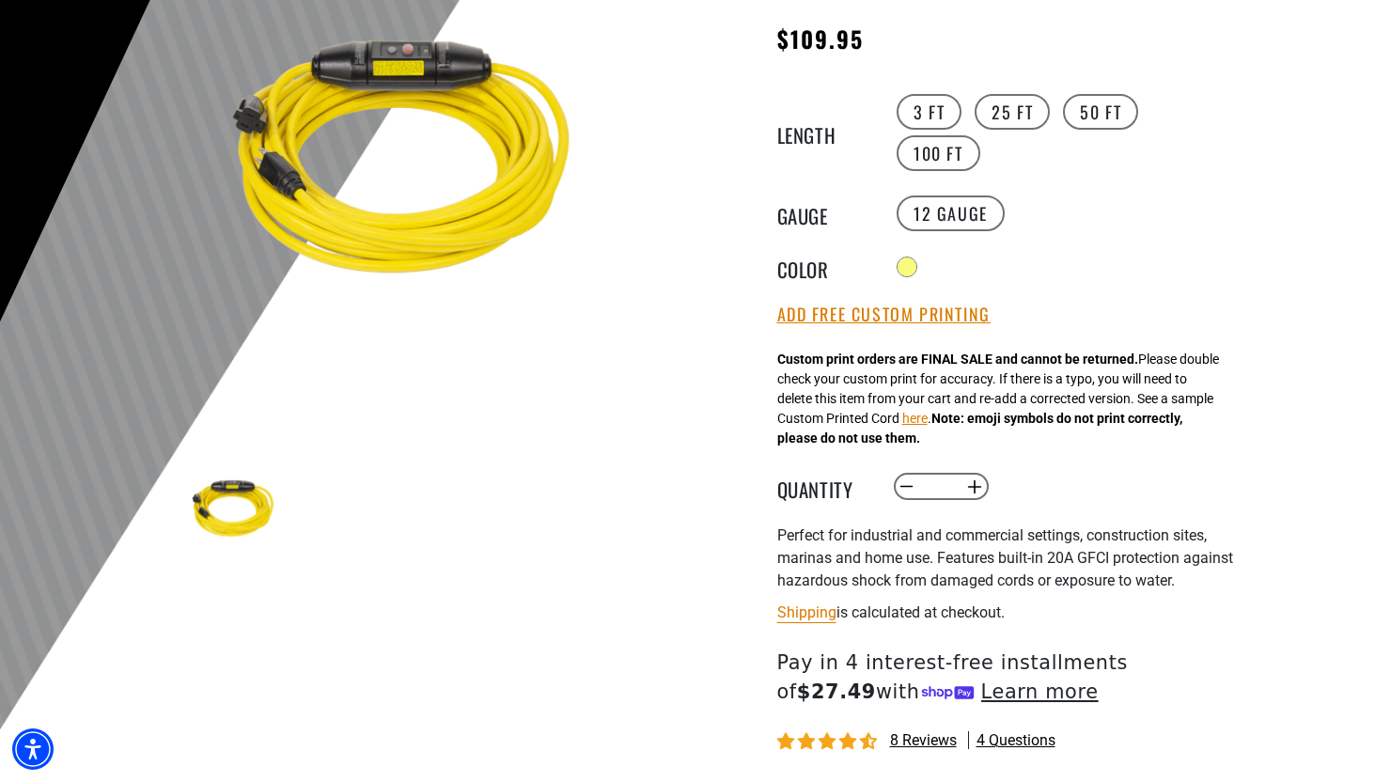
scroll to position [270, 0]
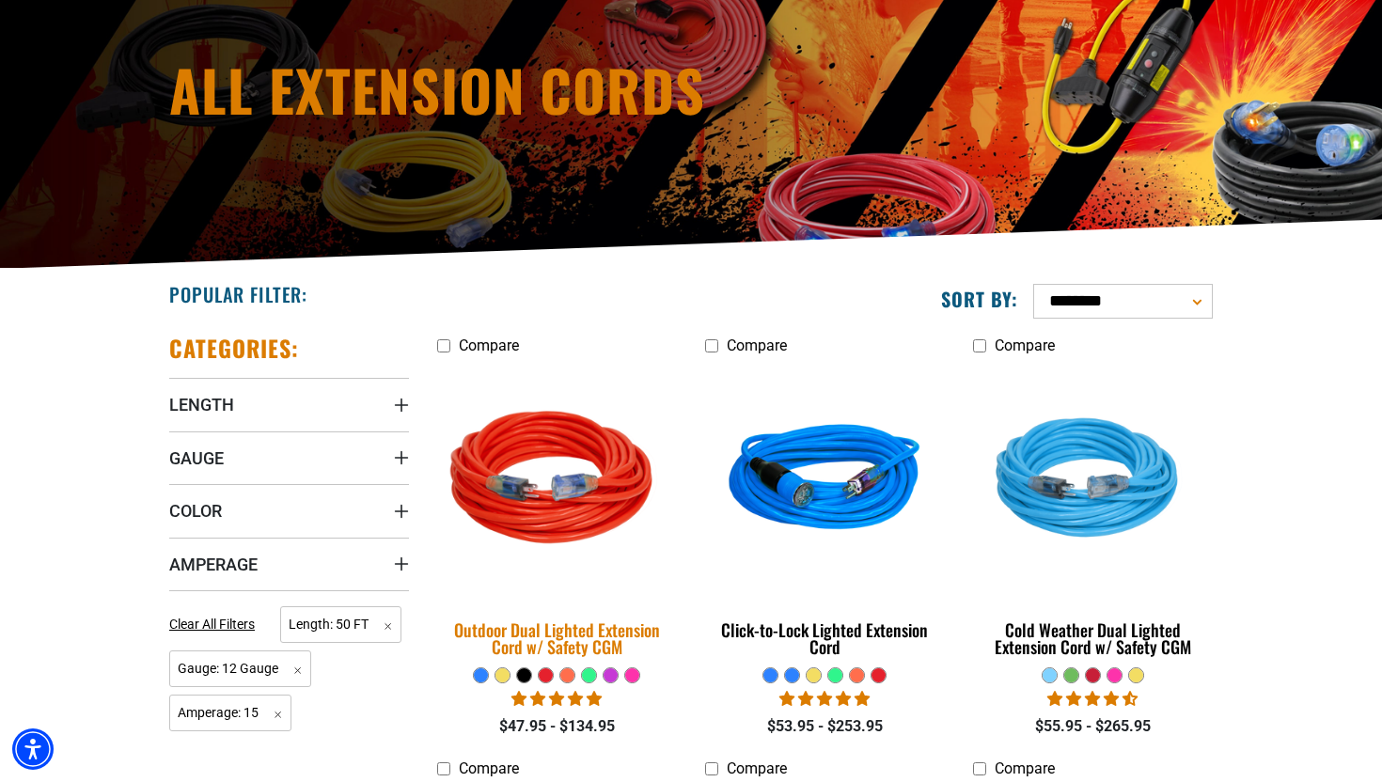
scroll to position [209, 0]
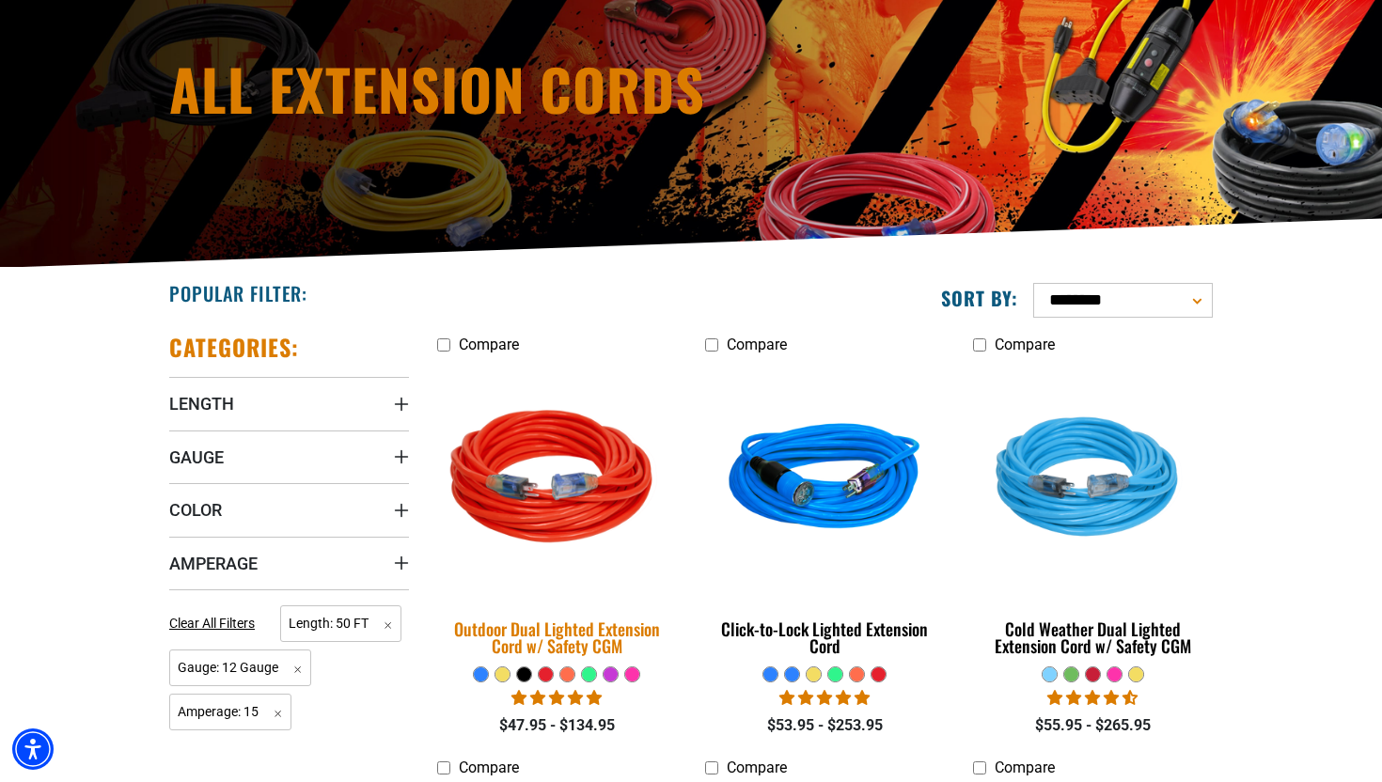
click at [552, 644] on div "Outdoor Dual Lighted Extension Cord w/ Safety CGM" at bounding box center [557, 637] width 240 height 34
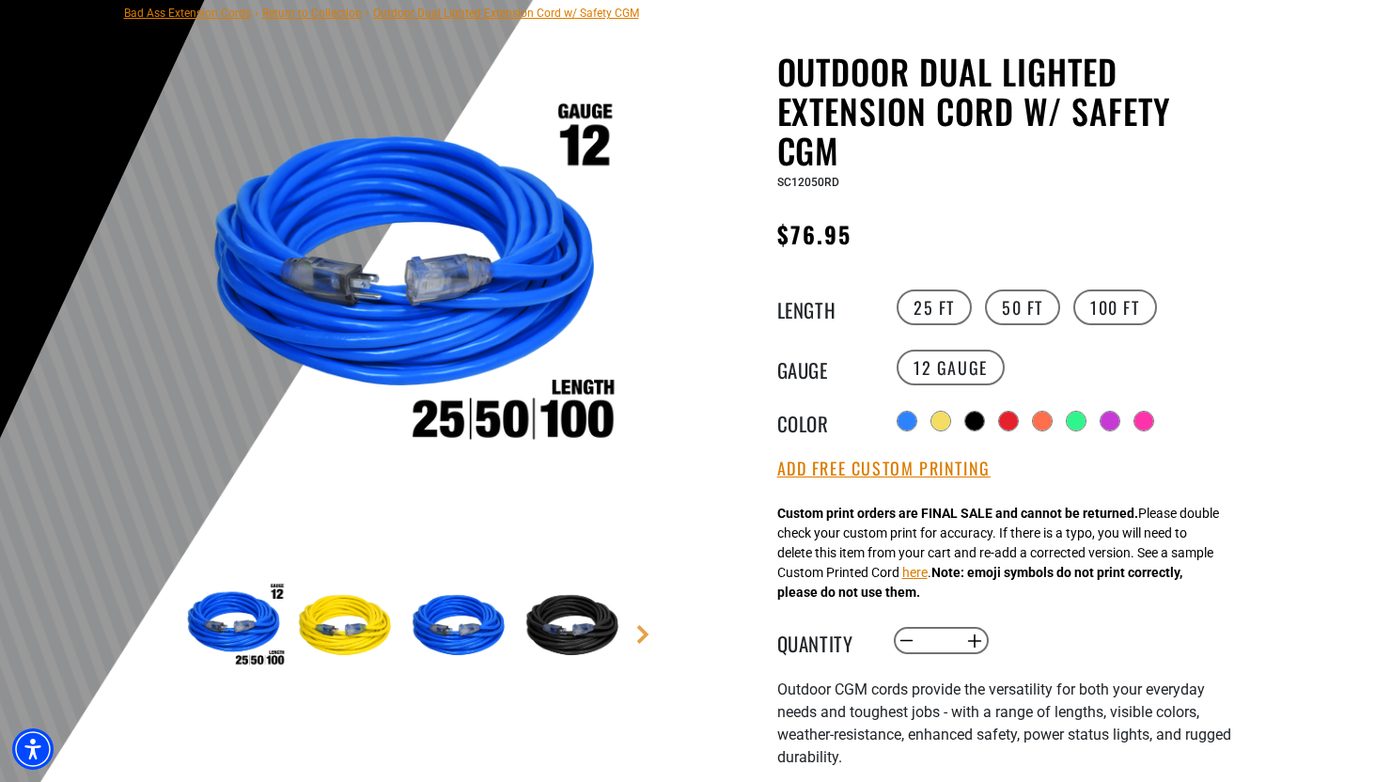
scroll to position [152, 0]
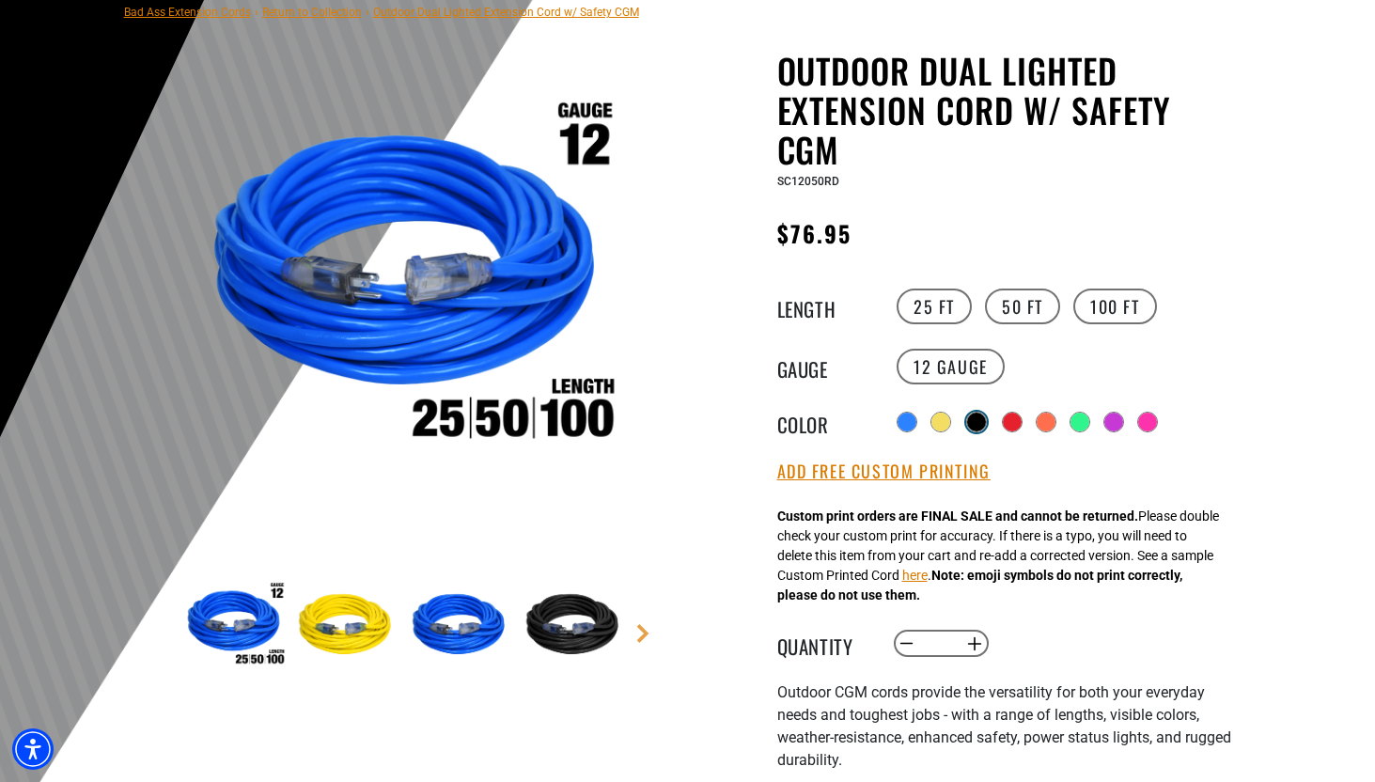
click at [975, 419] on div at bounding box center [976, 422] width 19 height 19
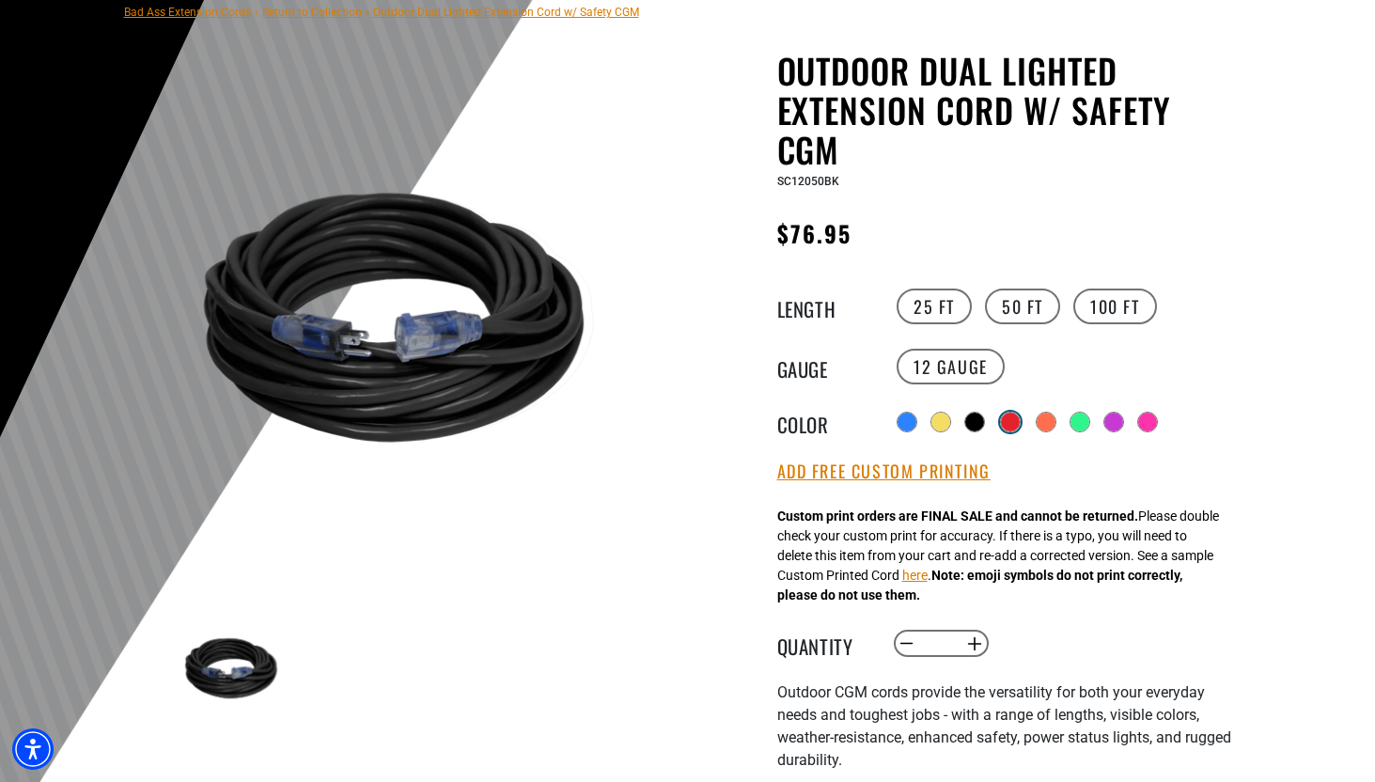
click at [1020, 420] on div at bounding box center [1010, 422] width 19 height 19
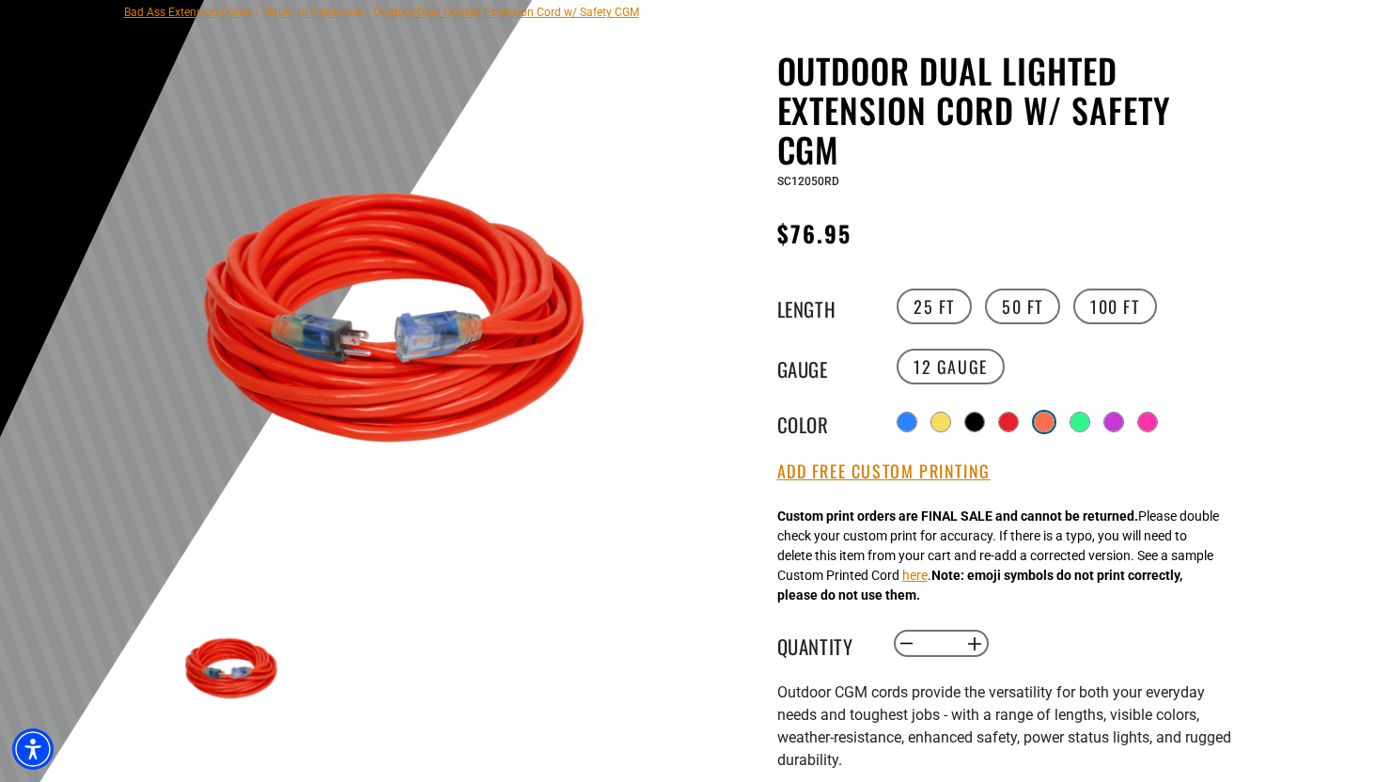
click at [1039, 420] on div at bounding box center [1044, 422] width 19 height 19
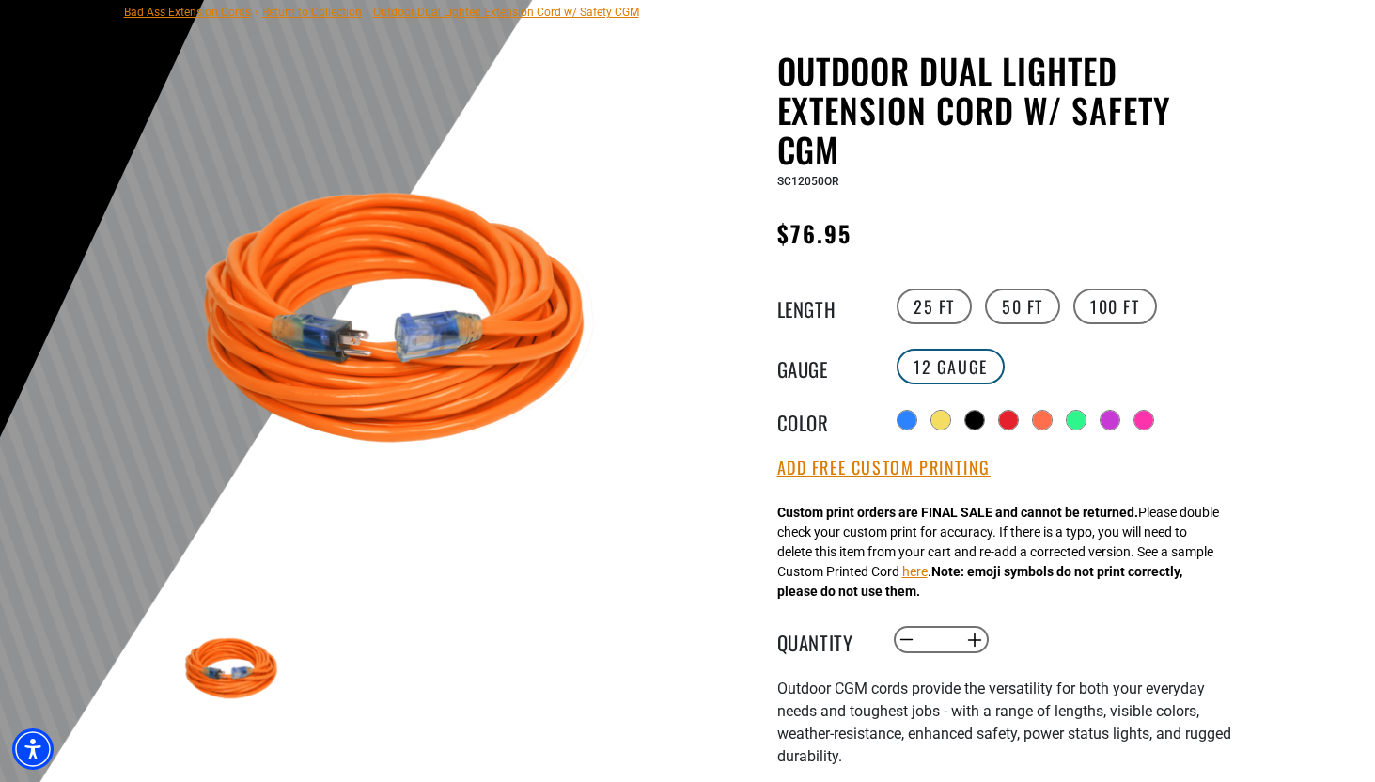
click at [939, 363] on label "12 Gauge" at bounding box center [951, 367] width 108 height 36
click at [809, 364] on legend "Gauge" at bounding box center [824, 366] width 94 height 24
click at [978, 369] on label "12 Gauge" at bounding box center [951, 367] width 108 height 36
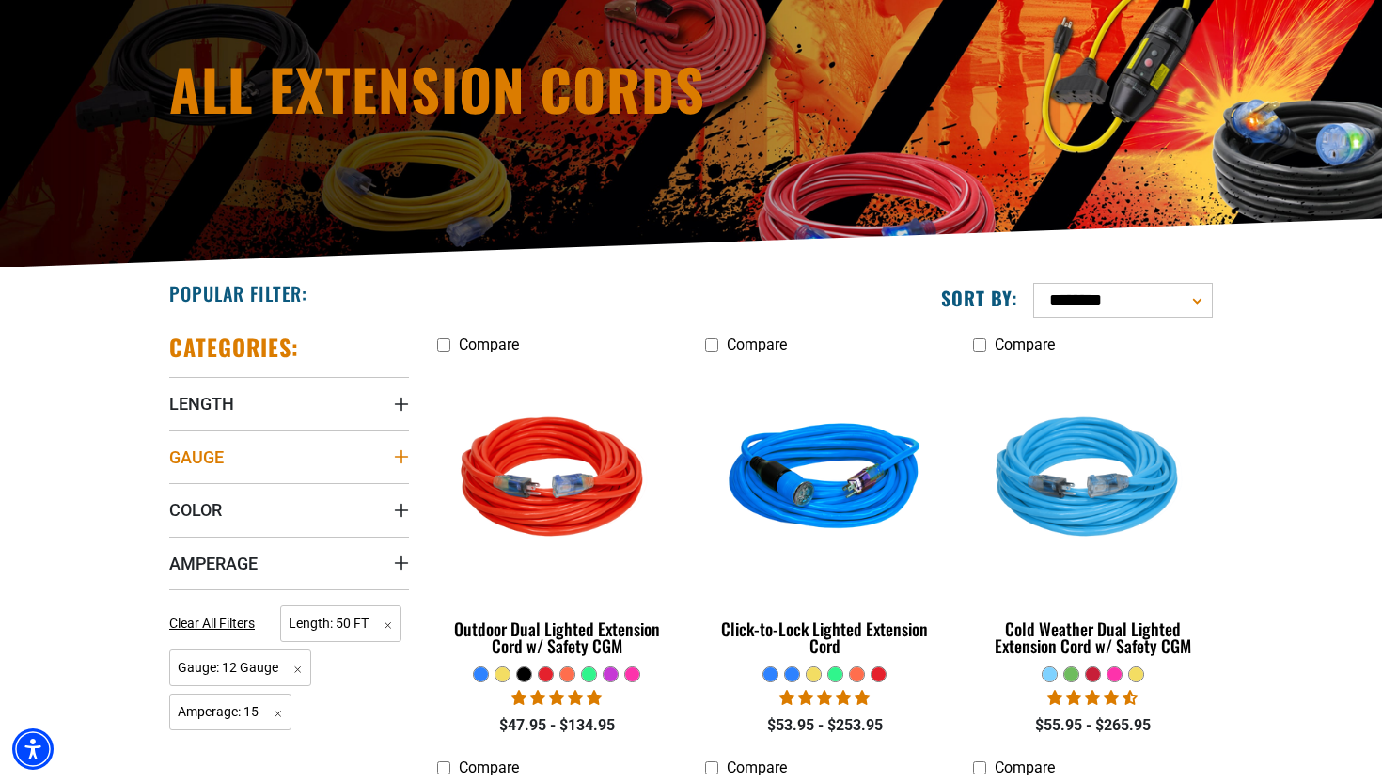
click at [403, 456] on icon "Gauge" at bounding box center [401, 456] width 13 height 13
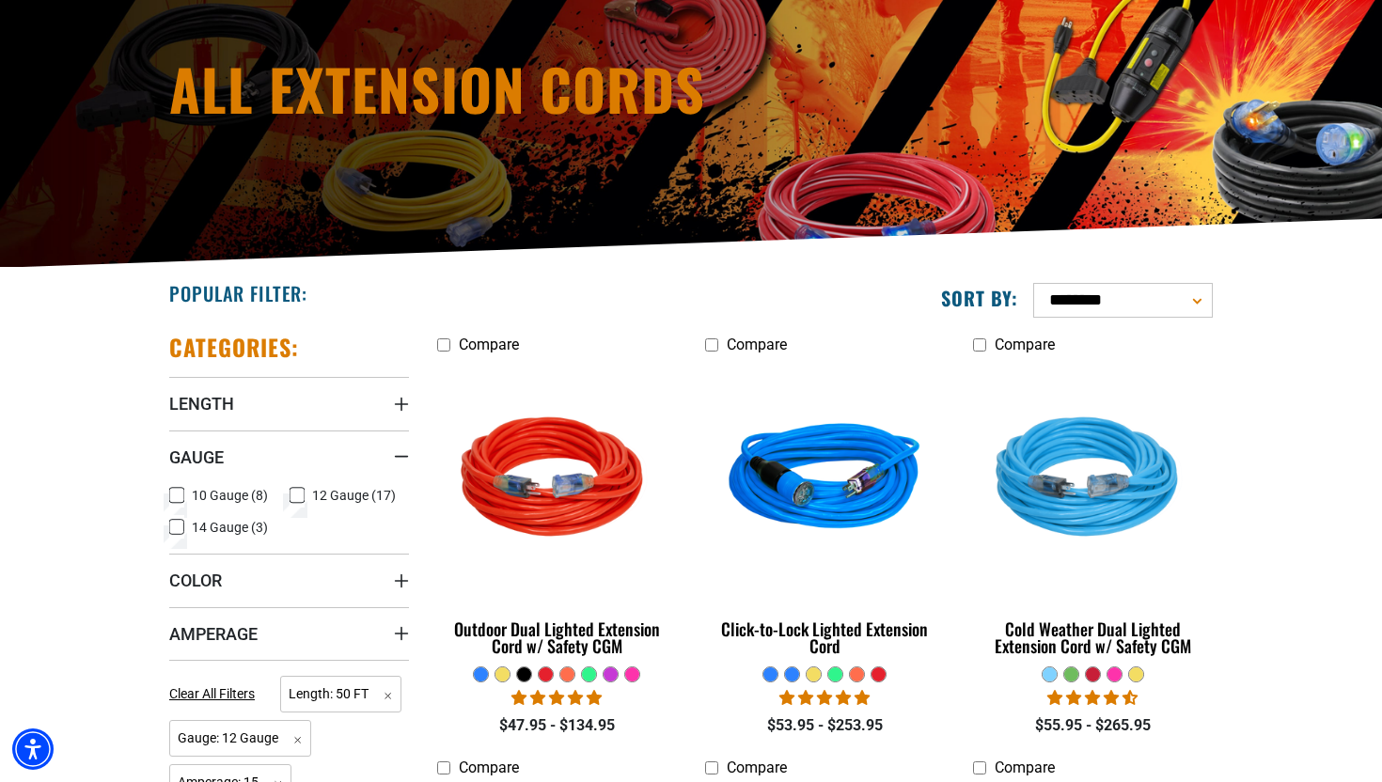
click at [181, 525] on icon at bounding box center [176, 527] width 15 height 24
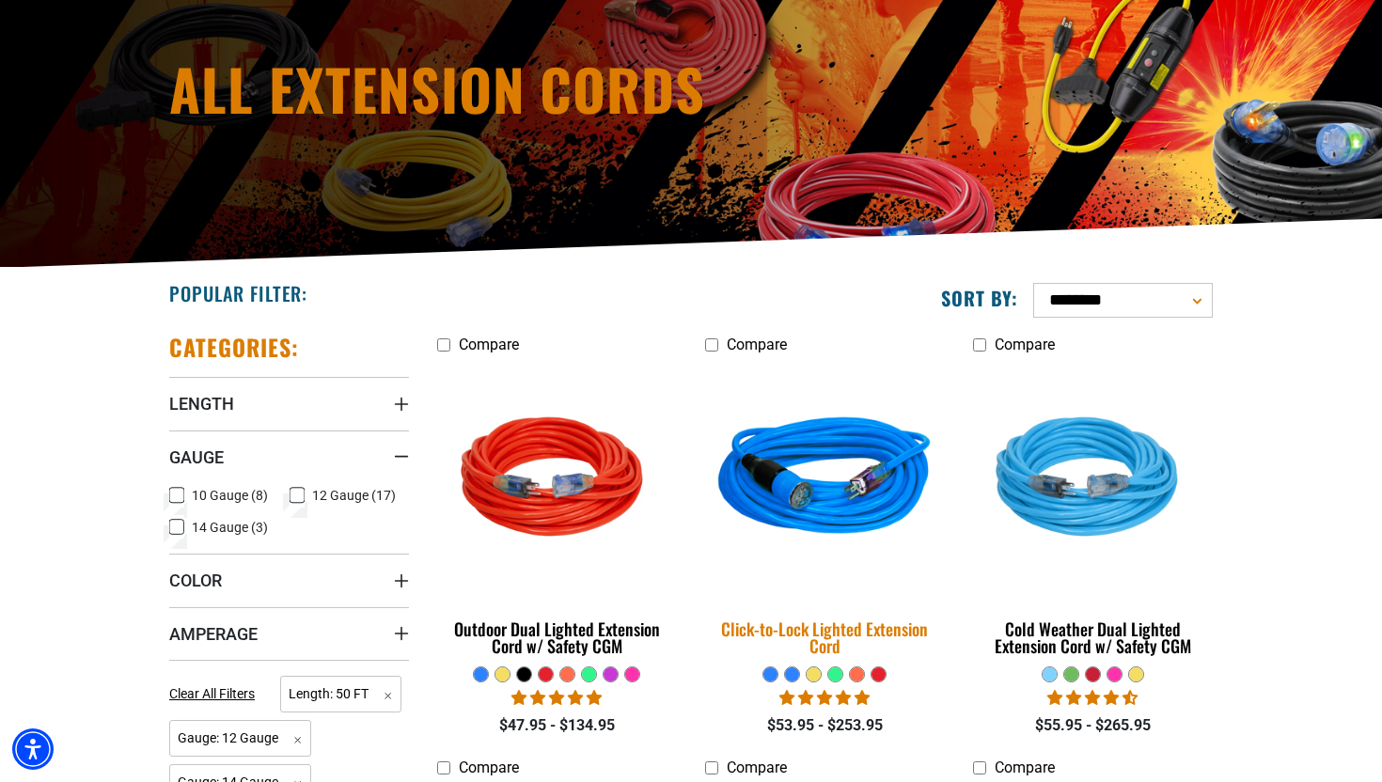
click at [819, 631] on div "Click-to-Lock Lighted Extension Cord" at bounding box center [825, 637] width 240 height 34
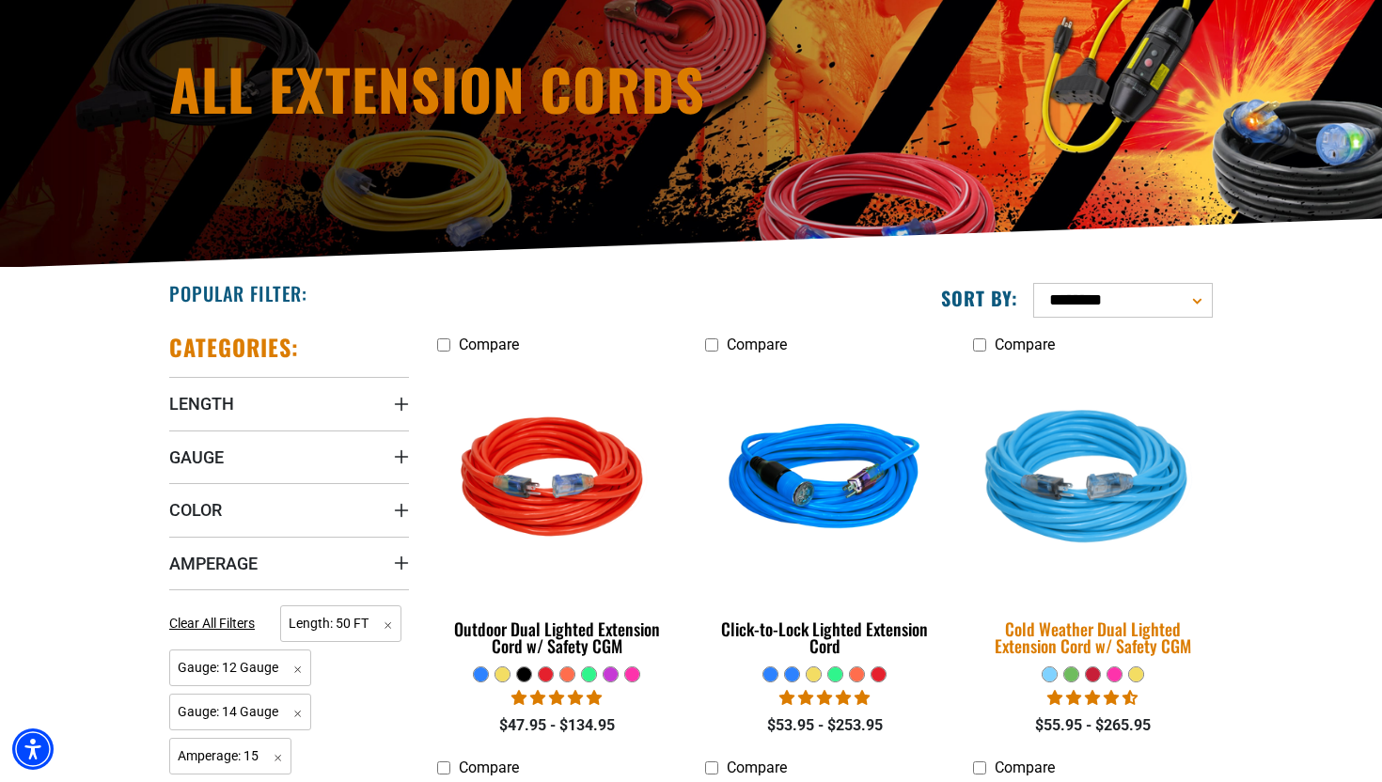
click at [1089, 523] on img at bounding box center [1092, 480] width 263 height 241
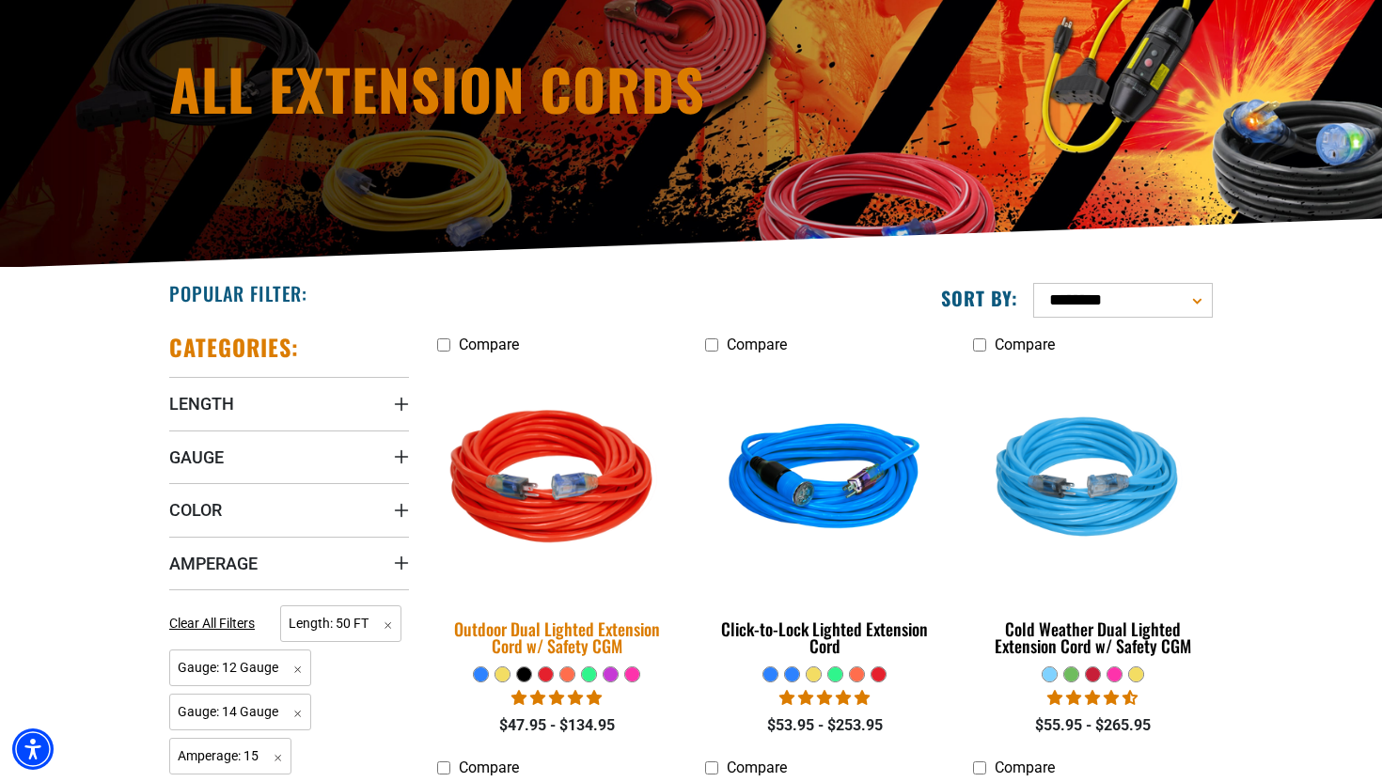
click at [567, 510] on img at bounding box center [557, 480] width 263 height 241
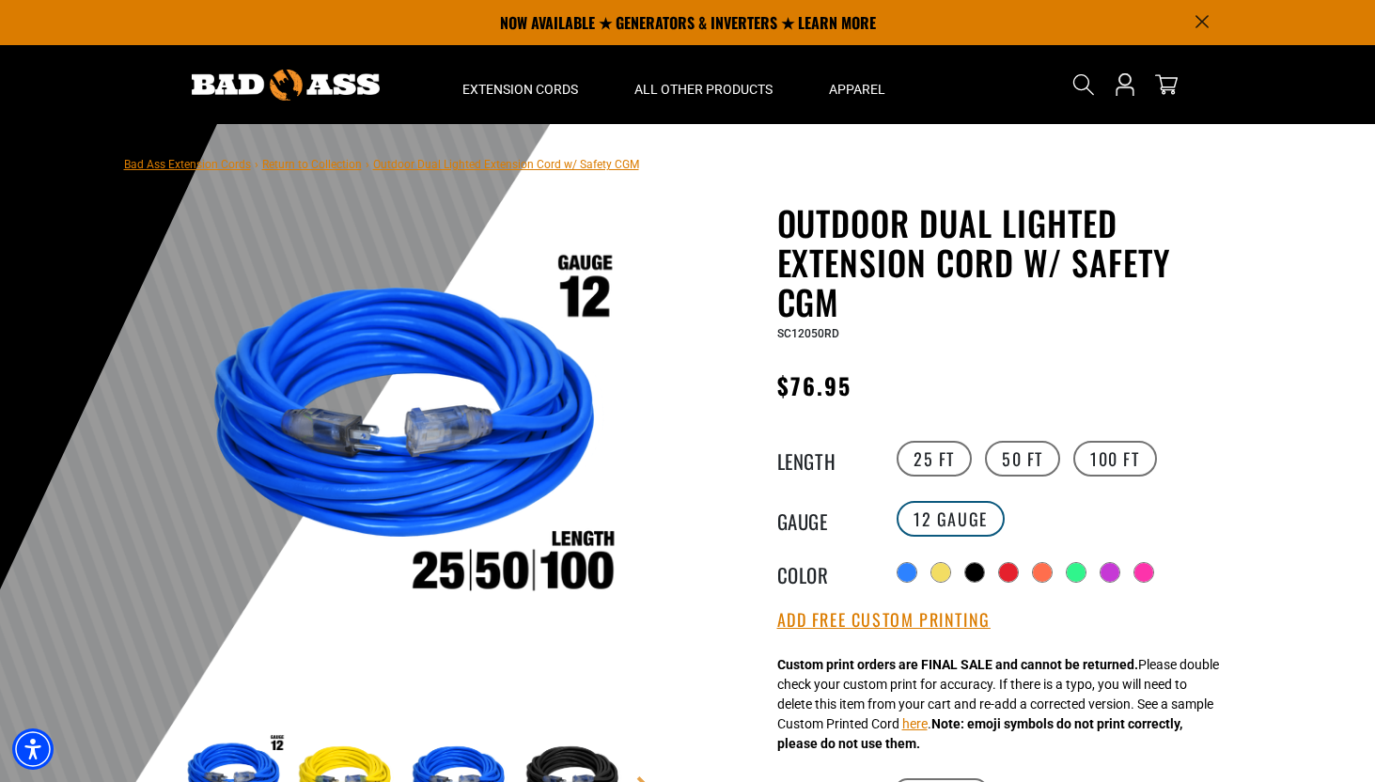
click at [924, 513] on label "12 Gauge" at bounding box center [951, 519] width 108 height 36
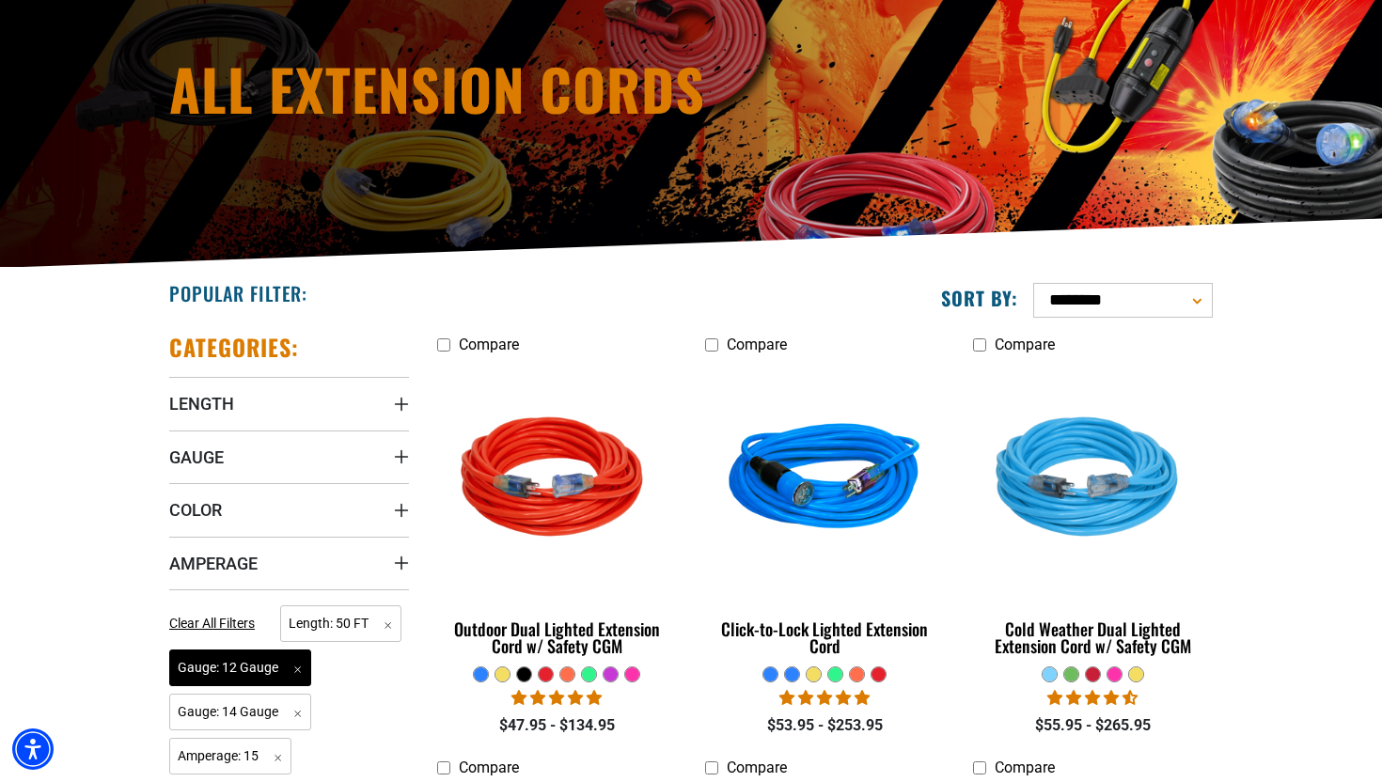
click at [304, 669] on span "Gauge: 12 Gauge Remove filter" at bounding box center [240, 668] width 142 height 37
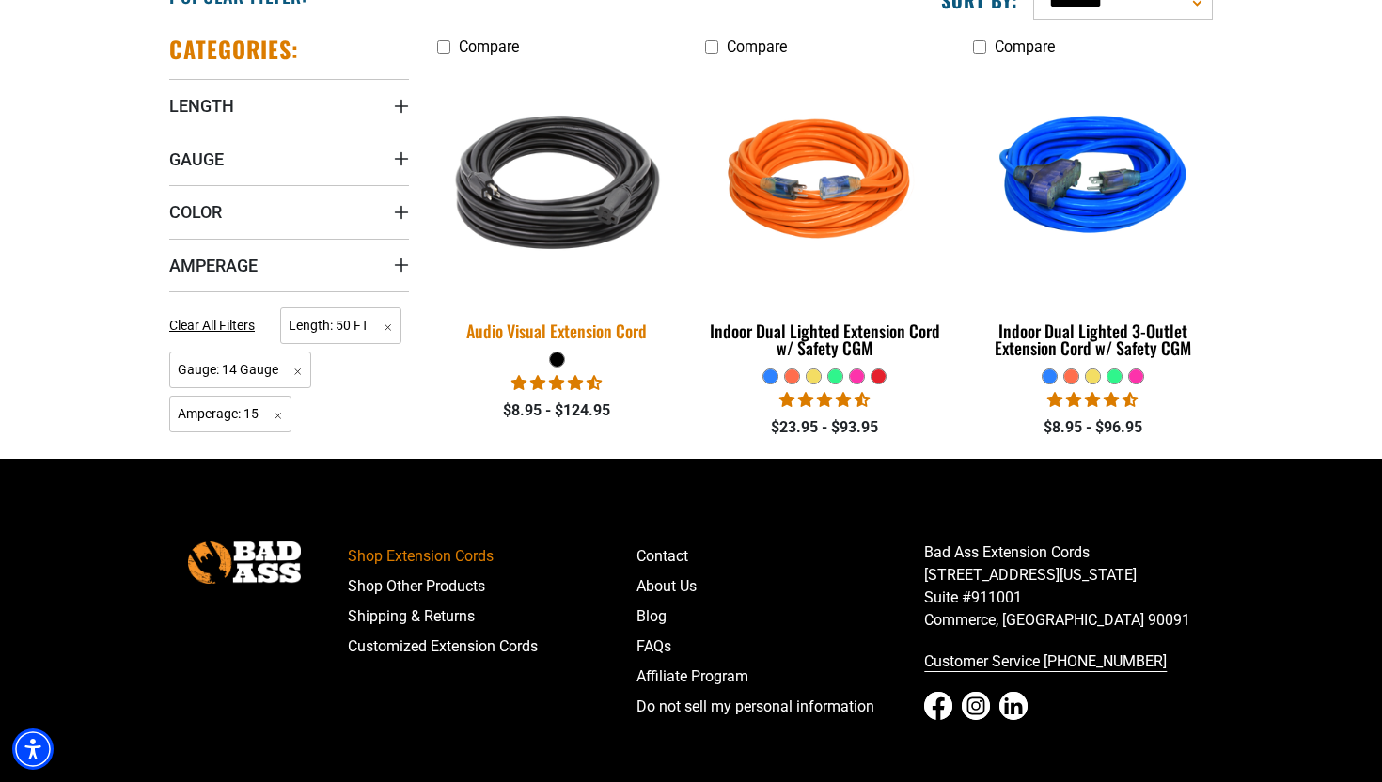
scroll to position [514, 0]
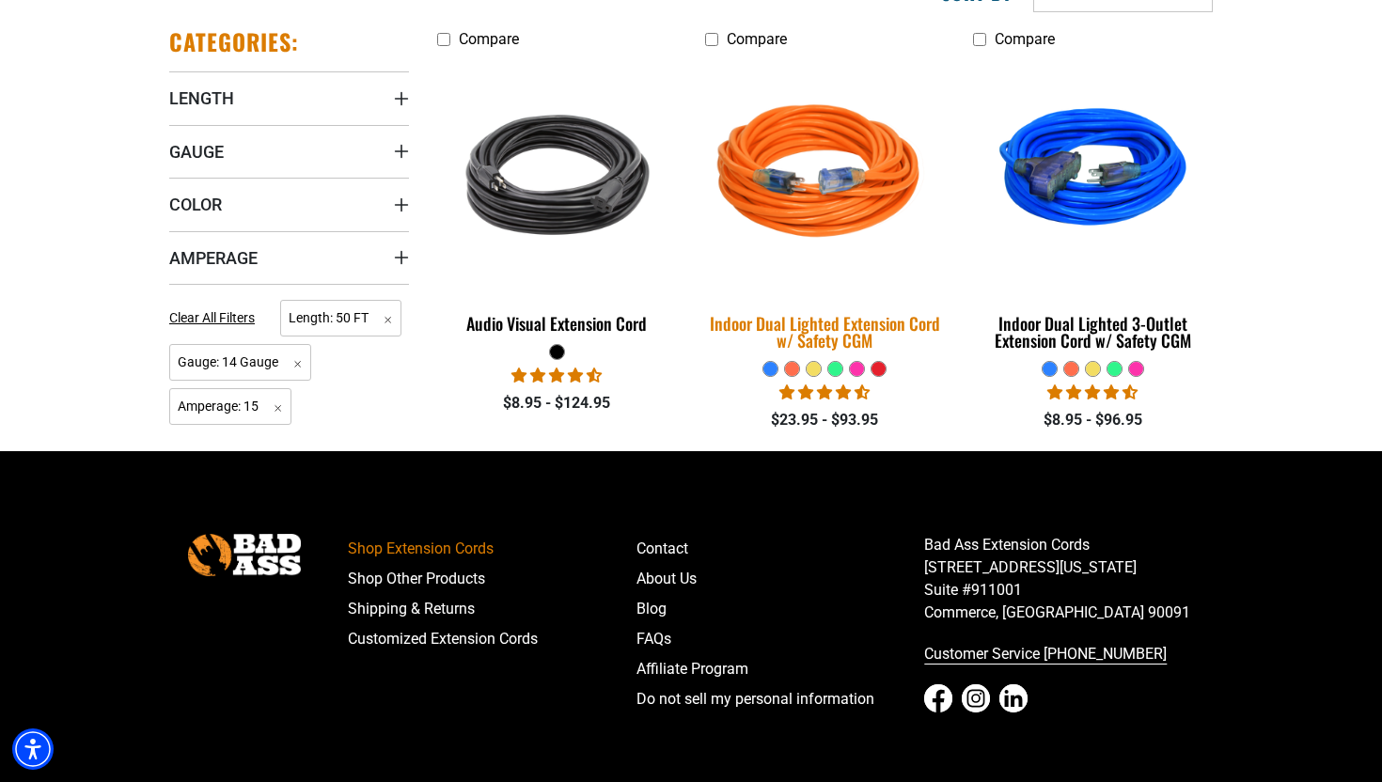
click at [819, 206] on img at bounding box center [824, 175] width 263 height 241
